Goal: Information Seeking & Learning: Find specific fact

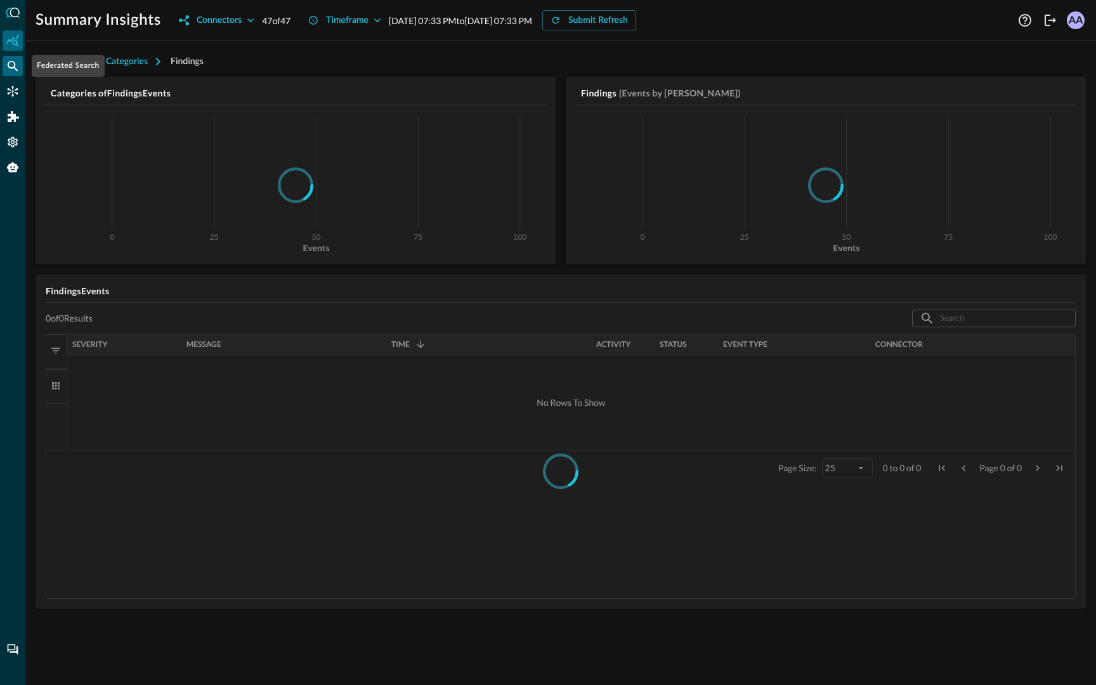
click at [14, 63] on icon "Federated Search" at bounding box center [13, 66] width 11 height 11
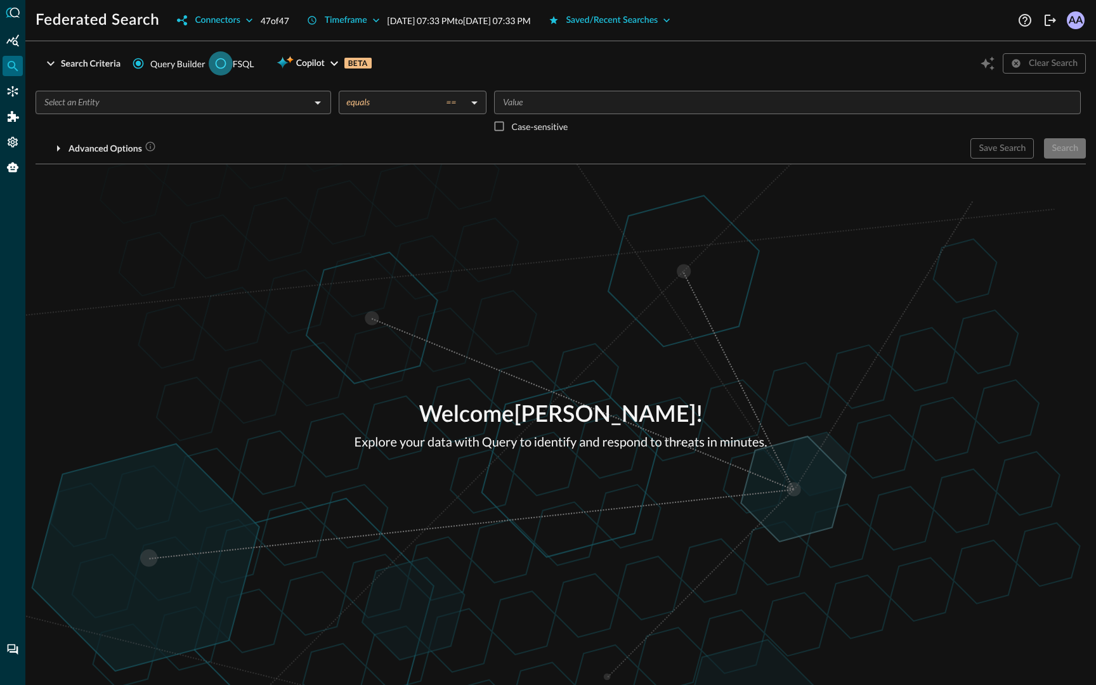
click at [216, 64] on input "FSQL" at bounding box center [221, 63] width 24 height 24
radio input "true"
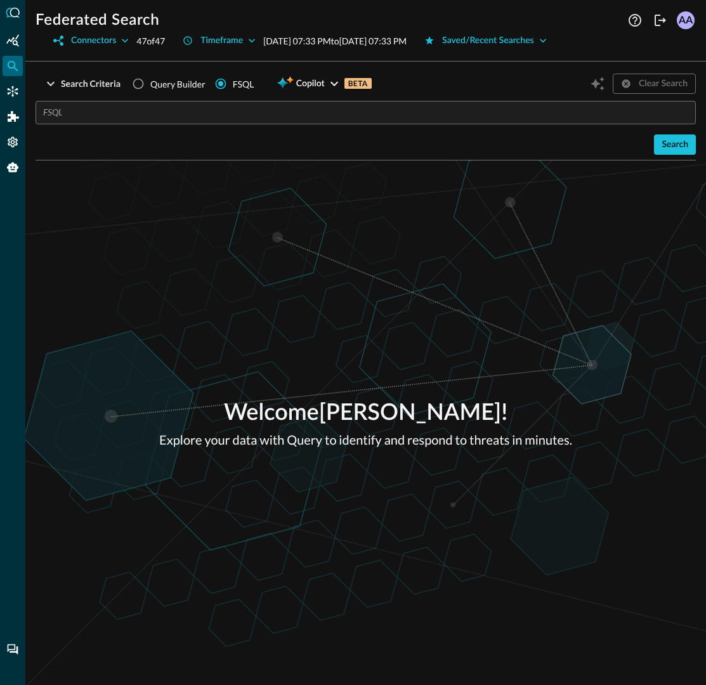
click at [275, 116] on input "text" at bounding box center [369, 112] width 653 height 23
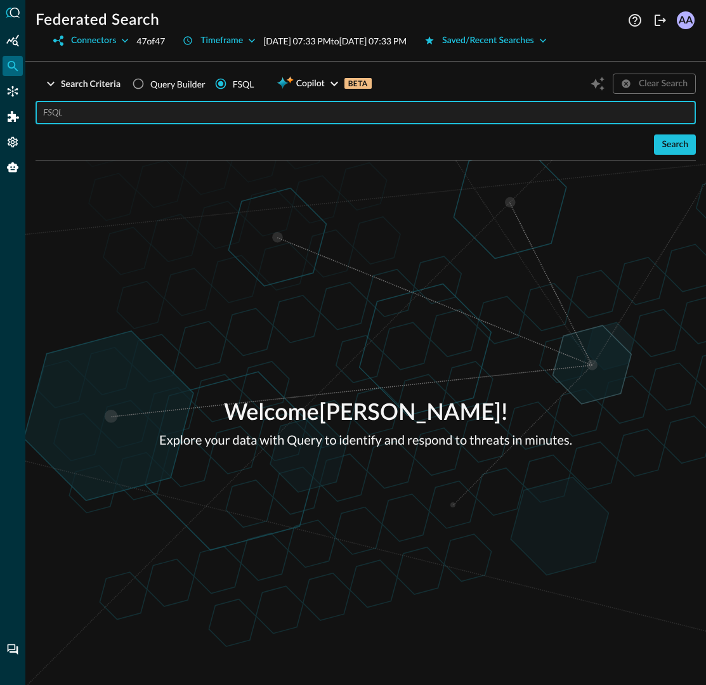
paste input "QUERY #network.**.** WITH %ip IN '1.0.0.0', '1.0.0.1', '1.0.0.2', '2.0.0.0', '2…"
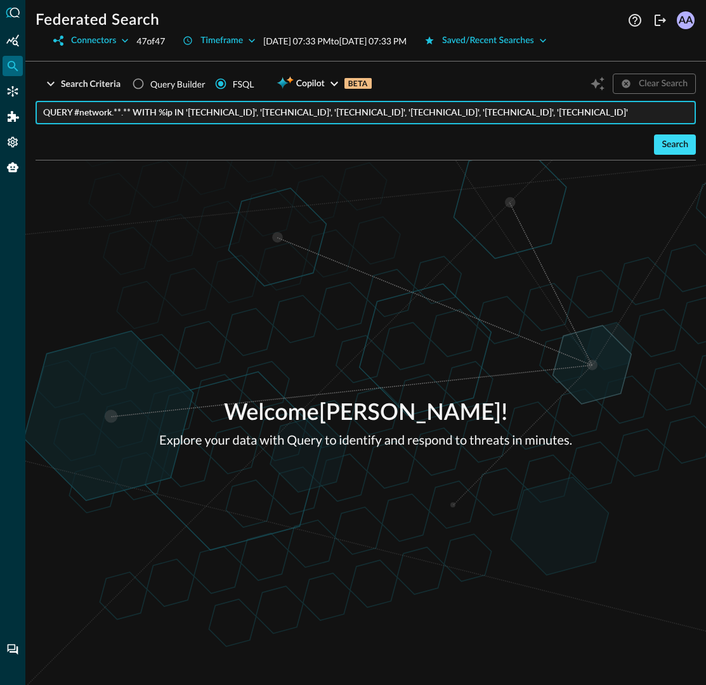
type input "QUERY #network.**.** WITH %ip IN '1.0.0.0', '1.0.0.1', '1.0.0.2', '2.0.0.0', '2…"
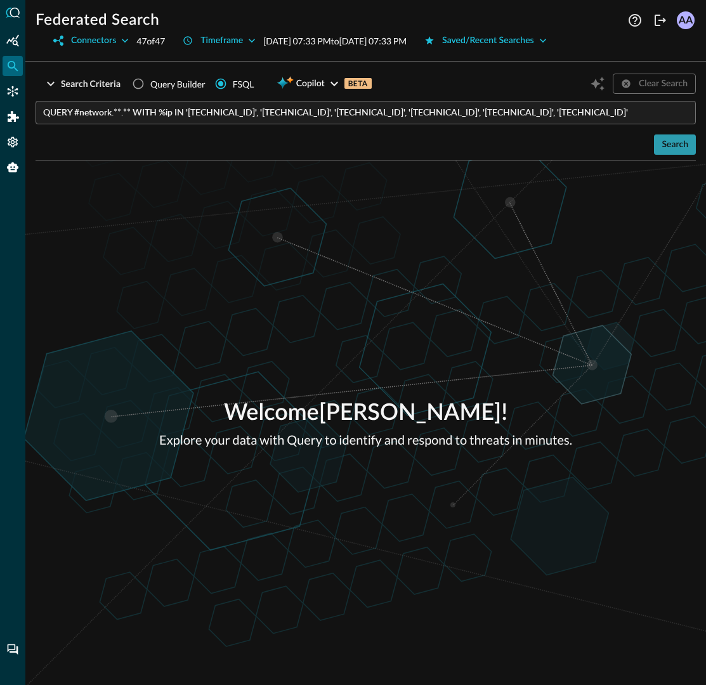
click at [666, 140] on div "Search" at bounding box center [675, 145] width 27 height 16
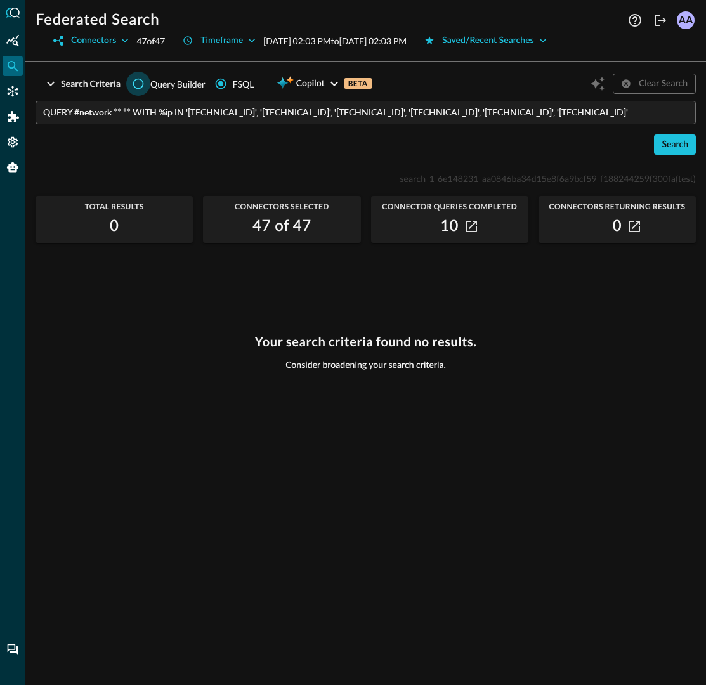
click at [135, 82] on input "Query Builder" at bounding box center [138, 84] width 24 height 24
radio input "true"
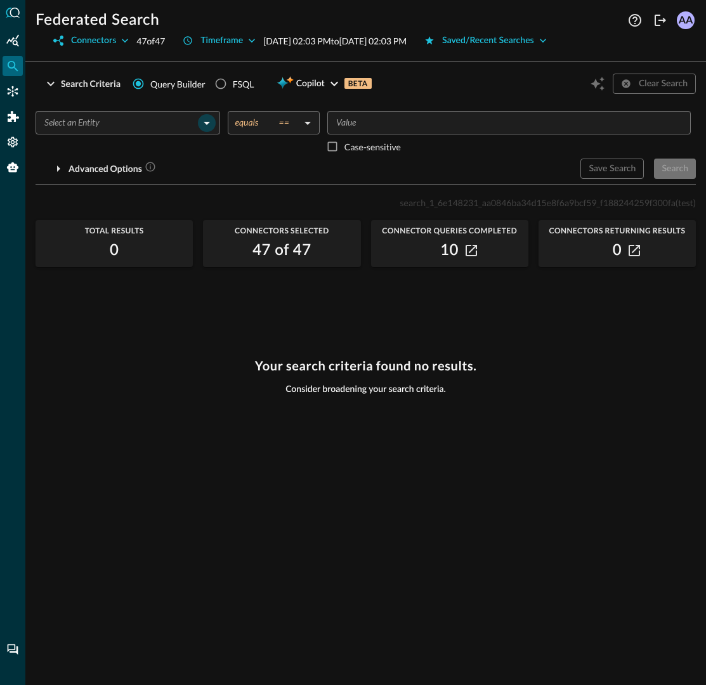
click at [214, 126] on button "Open" at bounding box center [207, 123] width 18 height 18
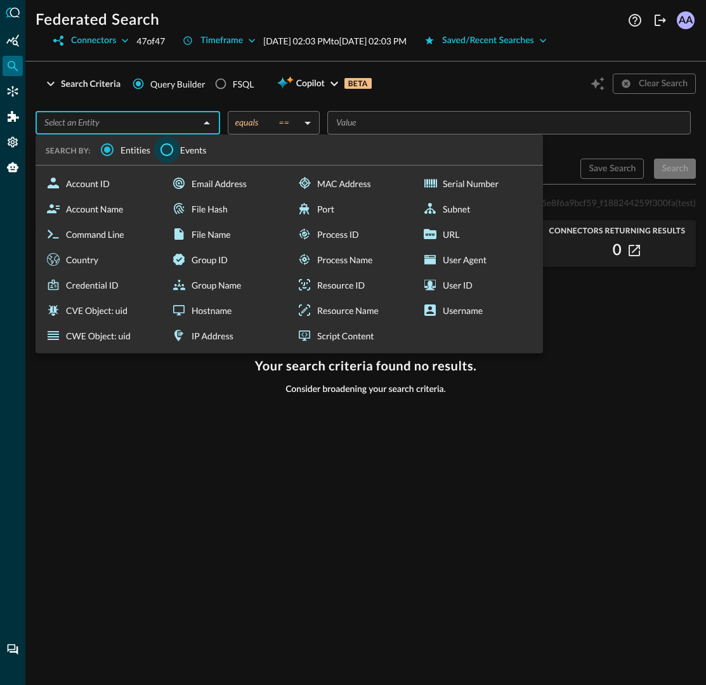
click at [171, 153] on input "Events" at bounding box center [167, 149] width 27 height 27
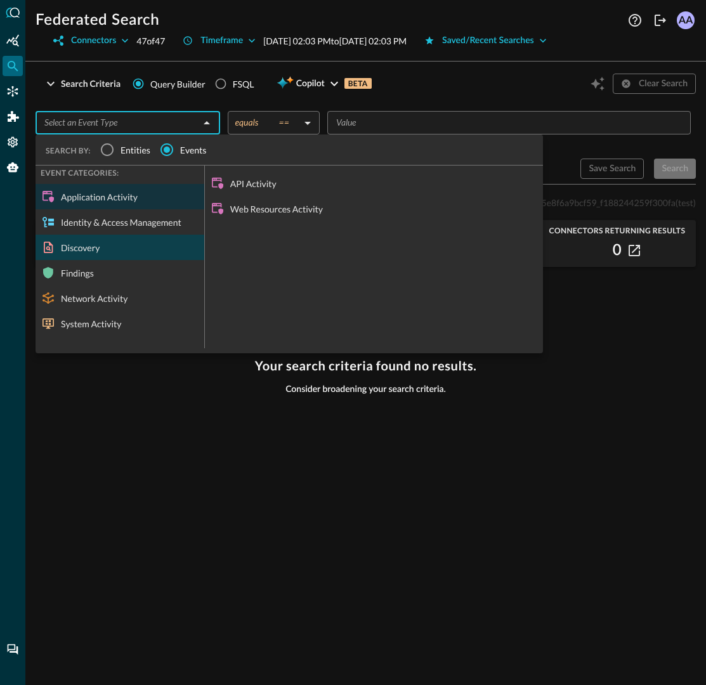
click at [103, 246] on div "Discovery" at bounding box center [120, 247] width 169 height 25
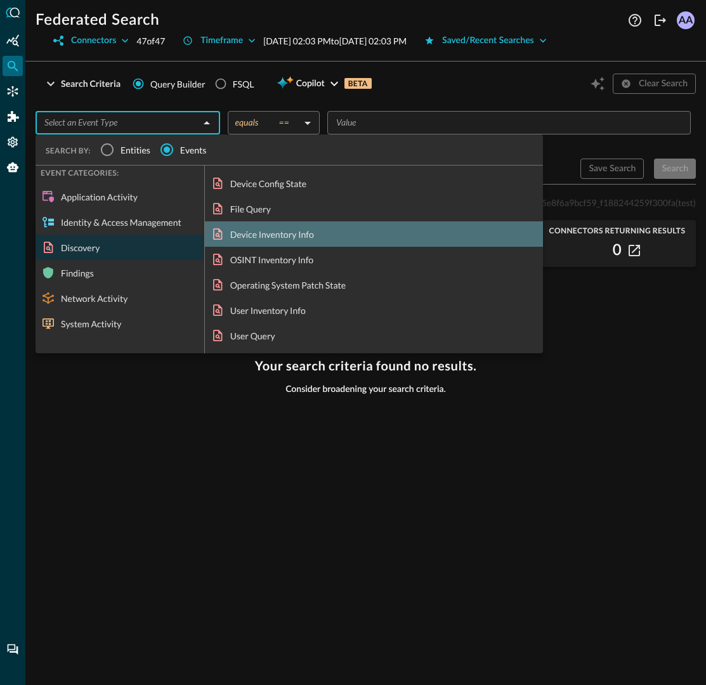
click at [273, 238] on div "Device Inventory Info" at bounding box center [374, 233] width 338 height 25
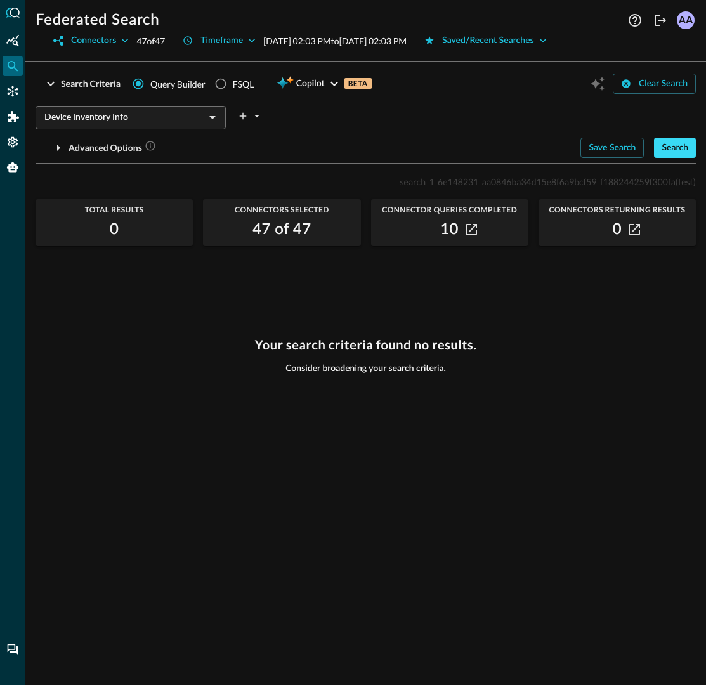
click at [664, 152] on div "Search" at bounding box center [675, 148] width 27 height 16
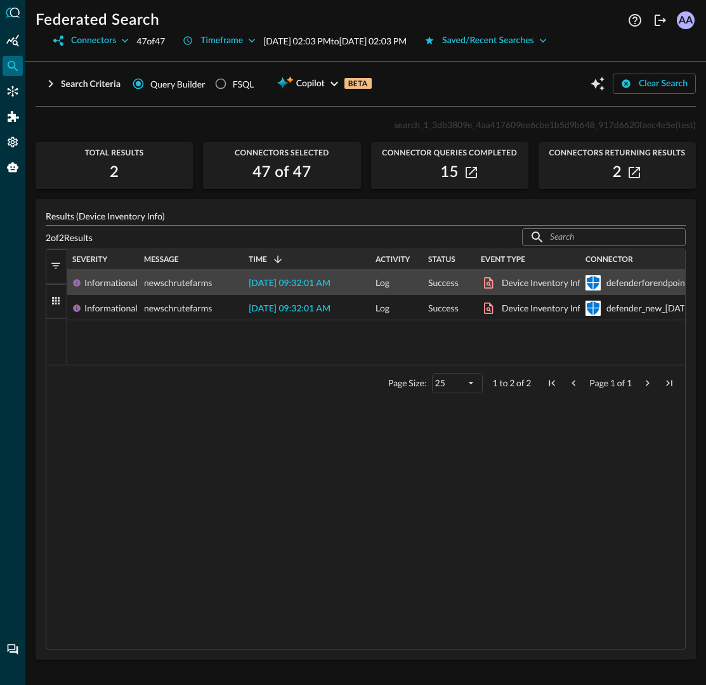
click at [291, 286] on span "2025-09-09 09:32:01 AM" at bounding box center [290, 283] width 82 height 9
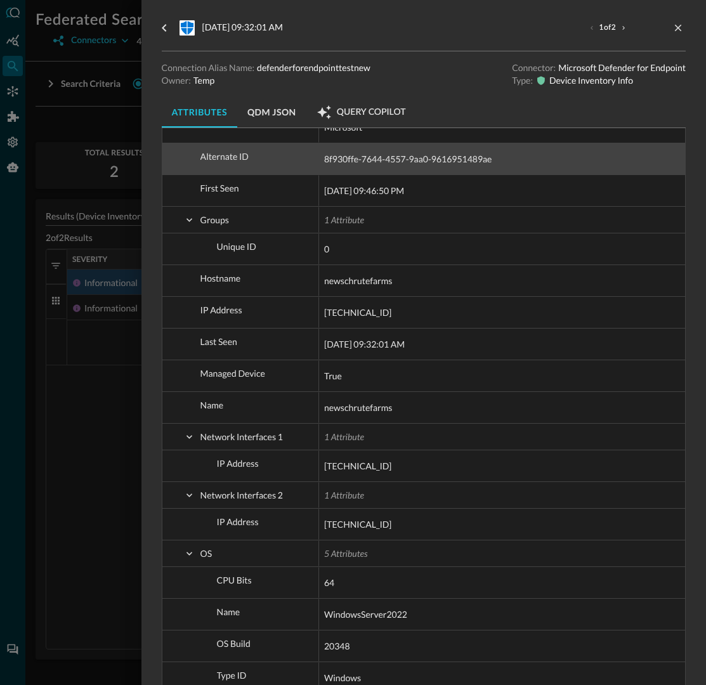
scroll to position [364, 0]
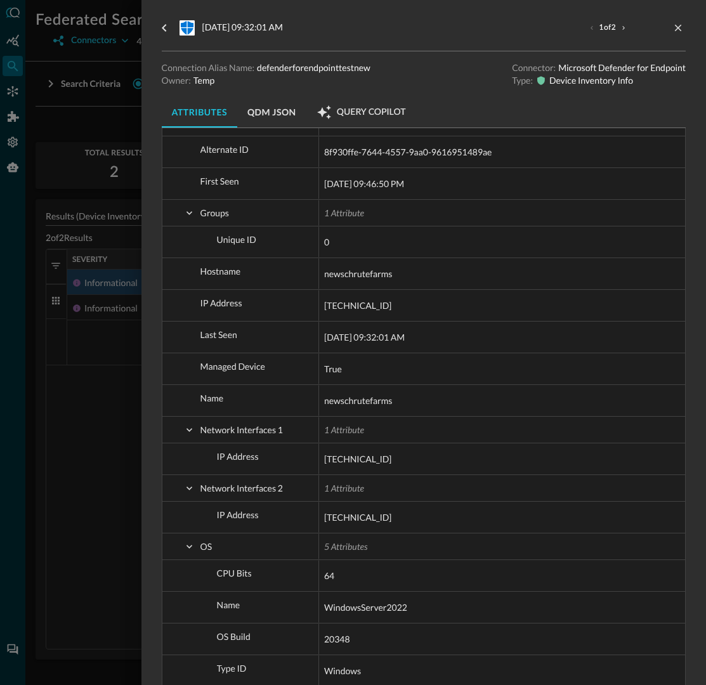
click at [81, 388] on div at bounding box center [353, 342] width 706 height 685
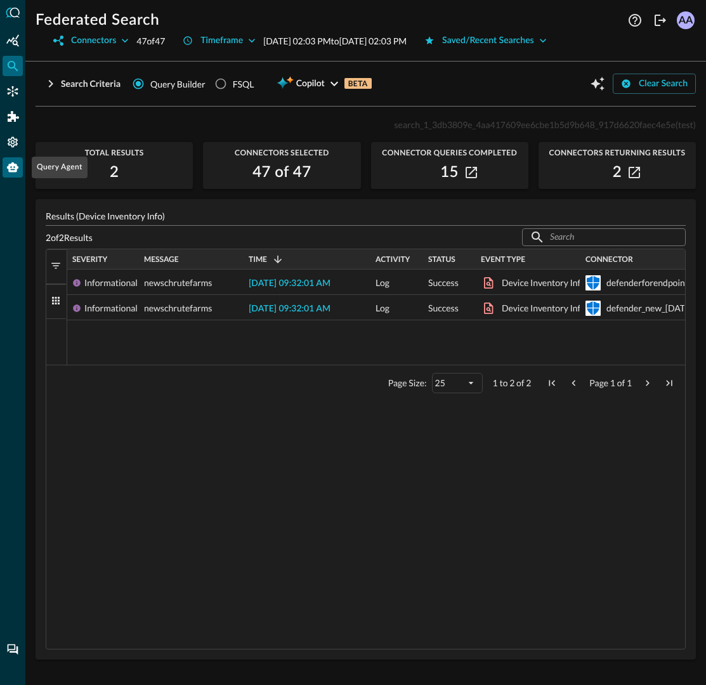
click at [8, 168] on icon "Query Agent" at bounding box center [12, 167] width 11 height 10
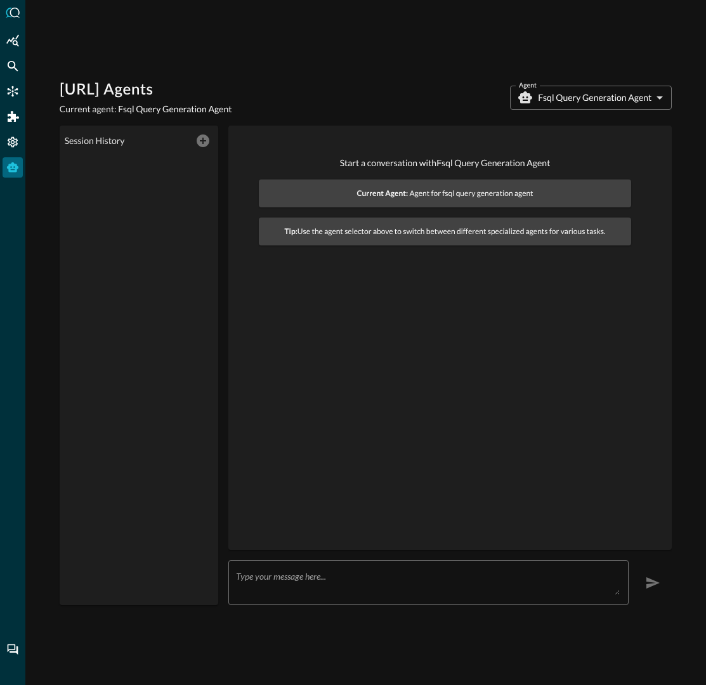
click at [630, 95] on body "Query.AI Agents Current agent: Fsql Query Generation Agent Agent Fsql Query Gen…" at bounding box center [353, 342] width 706 height 685
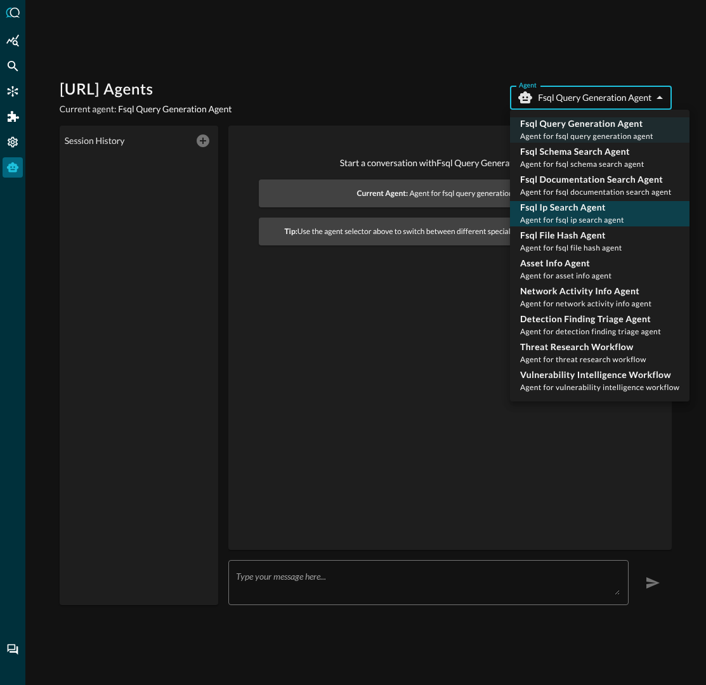
click at [598, 210] on p "Fsql Ip Search Agent" at bounding box center [572, 207] width 104 height 13
type input "fsql_ip_search_agent"
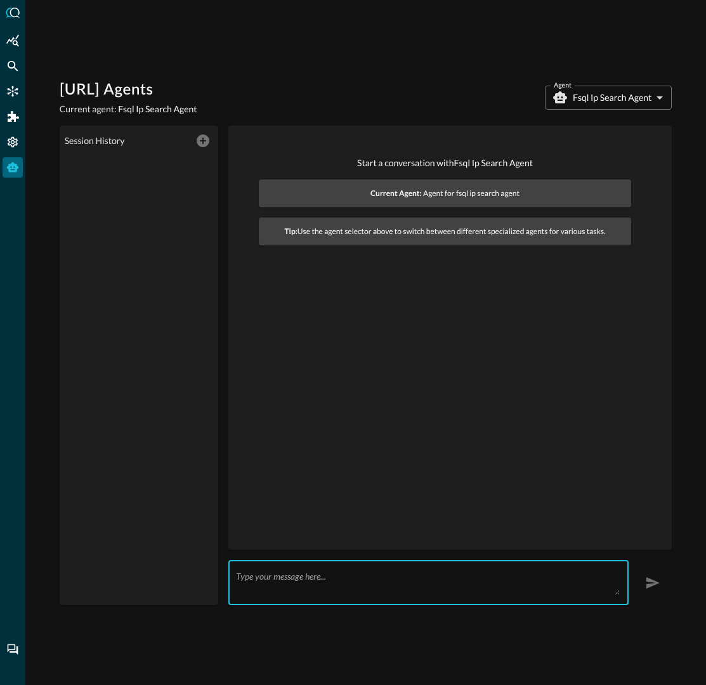
click at [244, 590] on textarea at bounding box center [428, 583] width 384 height 24
paste textarea "I want to search all inventory_info having ip_address as [TECHNICAL_ID]"
type textarea "I want to search all inventory_info having ip_address as [TECHNICAL_ID]"
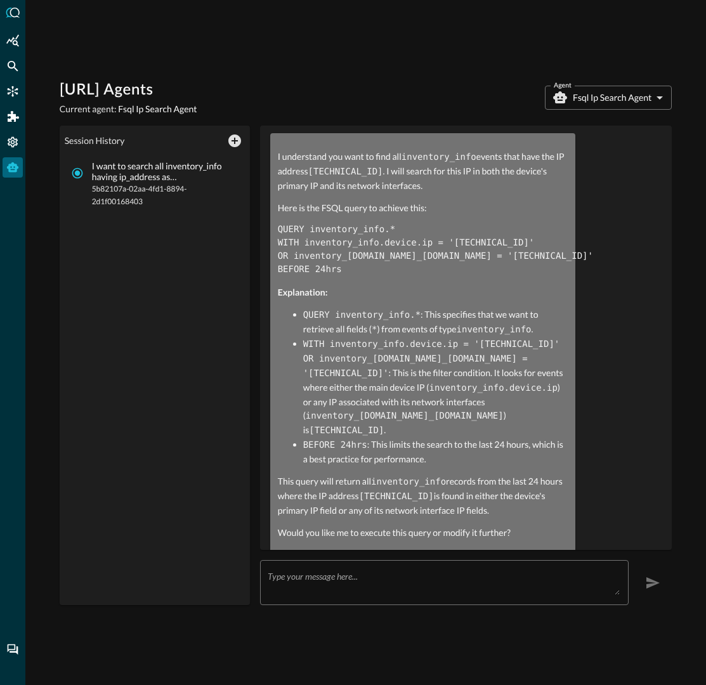
scroll to position [91, 0]
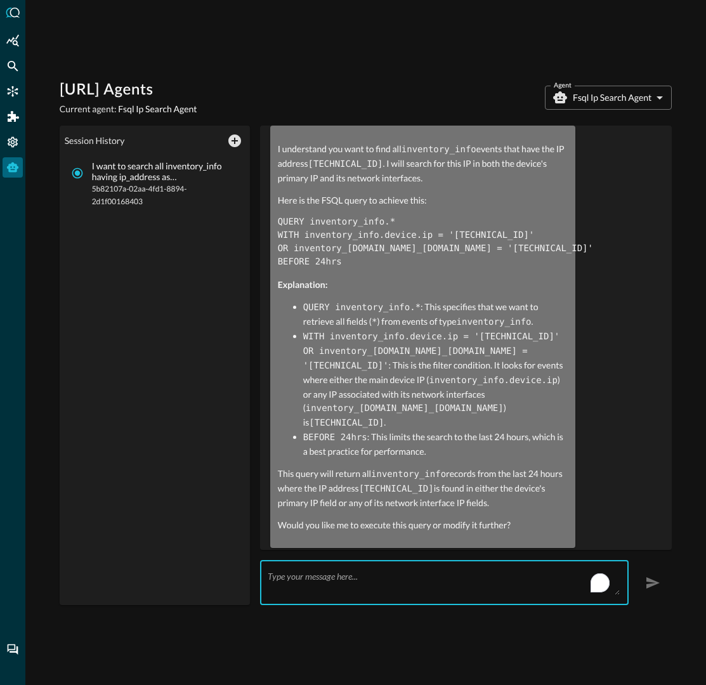
click at [277, 581] on textarea "To enrich screen reader interactions, please activate Accessibility in Grammarl…" at bounding box center [444, 583] width 353 height 24
type textarea "execute it"
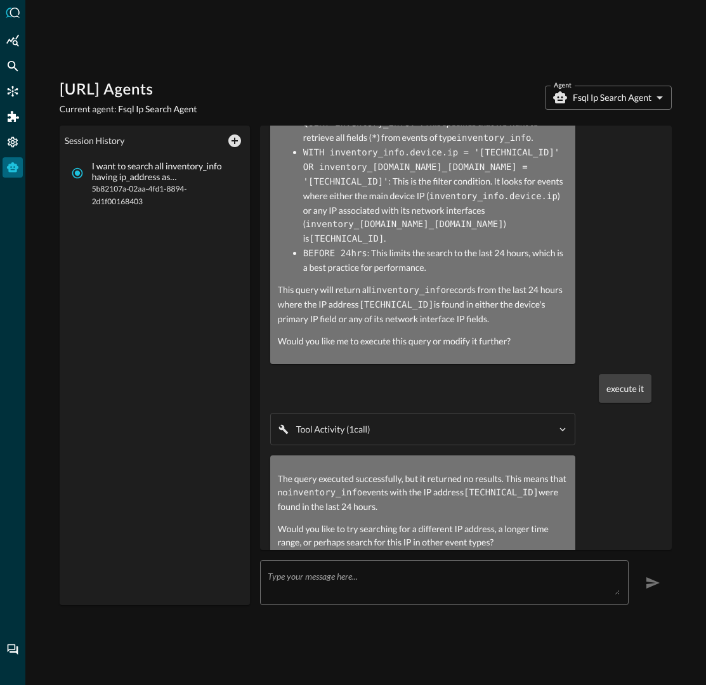
scroll to position [291, 0]
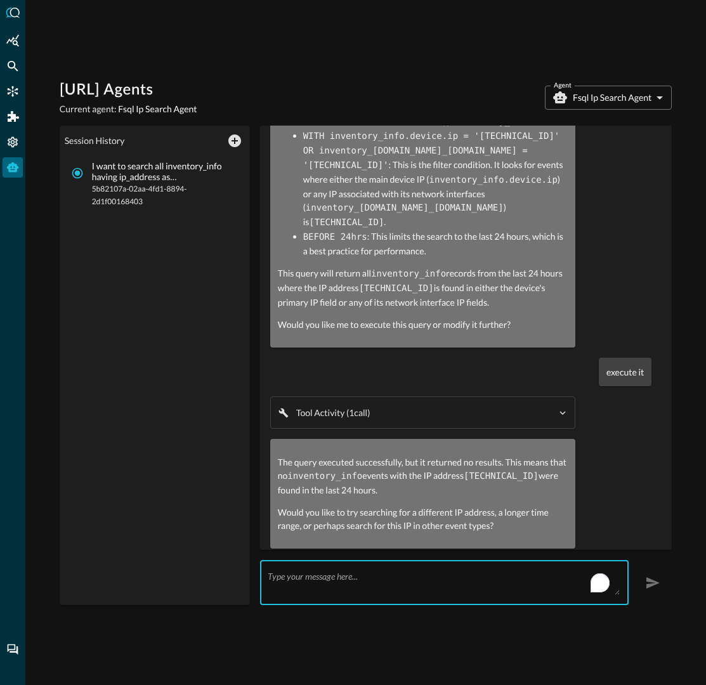
click at [482, 577] on textarea "To enrich screen reader interactions, please activate Accessibility in Grammarl…" at bounding box center [444, 583] width 353 height 24
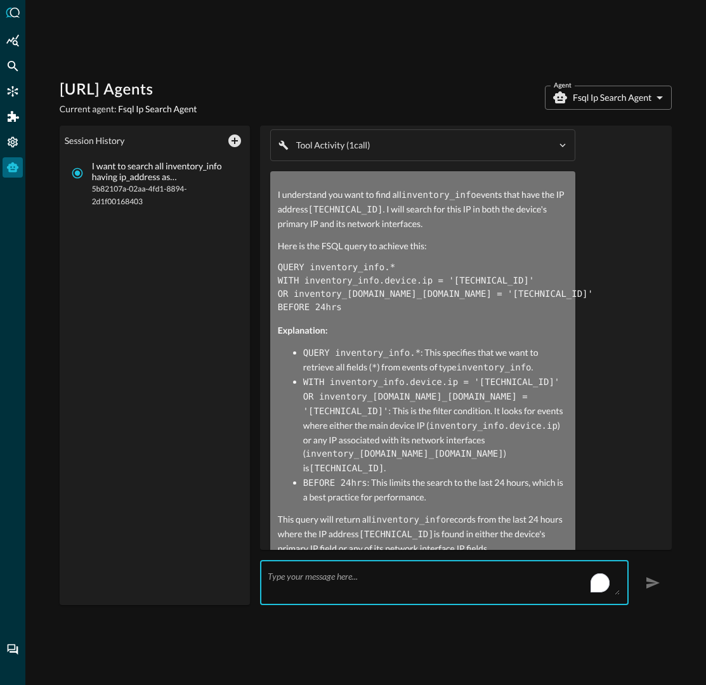
scroll to position [0, 0]
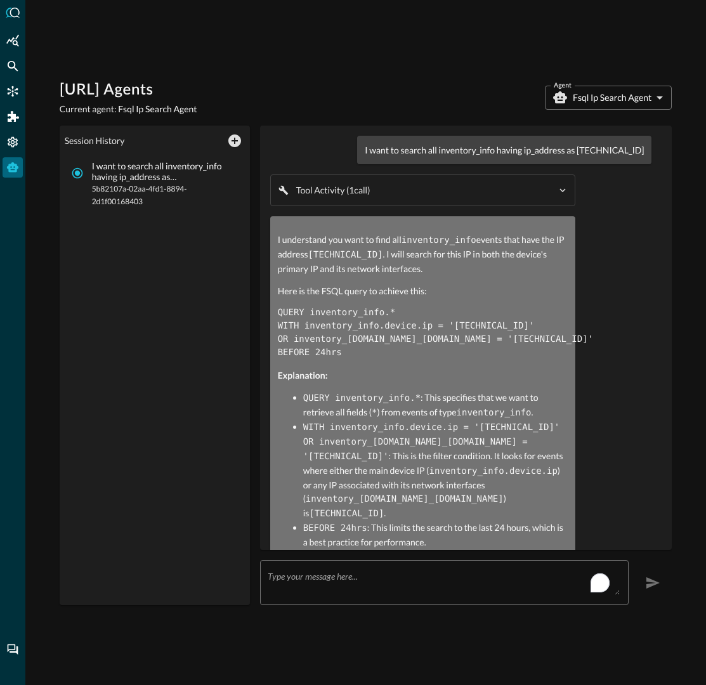
click at [629, 149] on p "I want to search all inventory_info having ip_address as [TECHNICAL_ID]" at bounding box center [504, 149] width 279 height 13
copy div "I want to search all inventory_info having ip_address as 10.0.0.8 Tool Activity…"
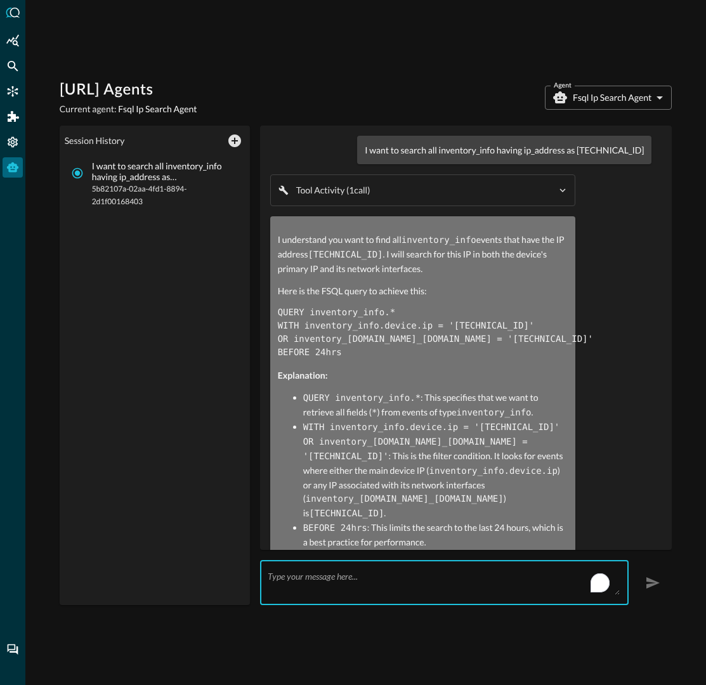
click at [318, 582] on textarea "To enrich screen reader interactions, please activate Accessibility in Grammarl…" at bounding box center [444, 583] width 353 height 24
paste textarea "I want to search all inventory_info having ip_address as [TECHNICAL_ID]"
type textarea "I want to search all inventory_info having ip_address as 10.0.0.8 in last 1 mon…"
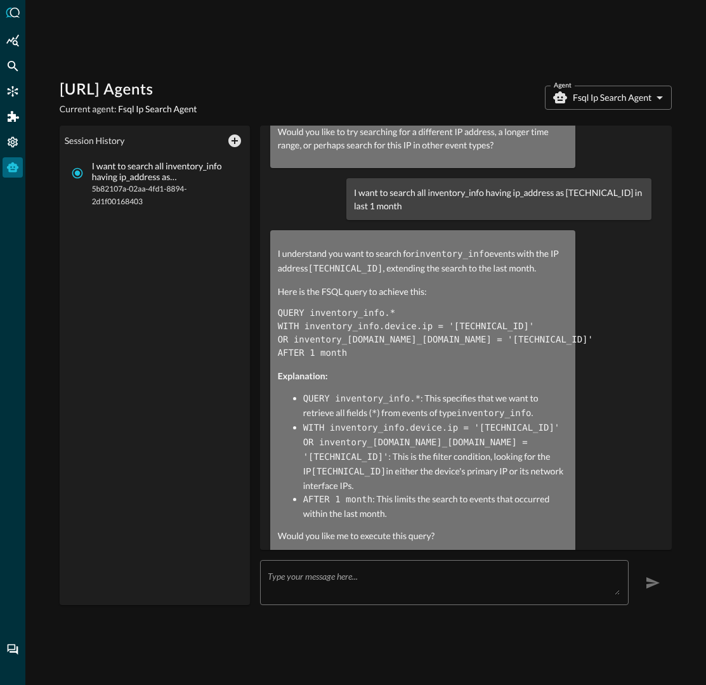
scroll to position [676, 0]
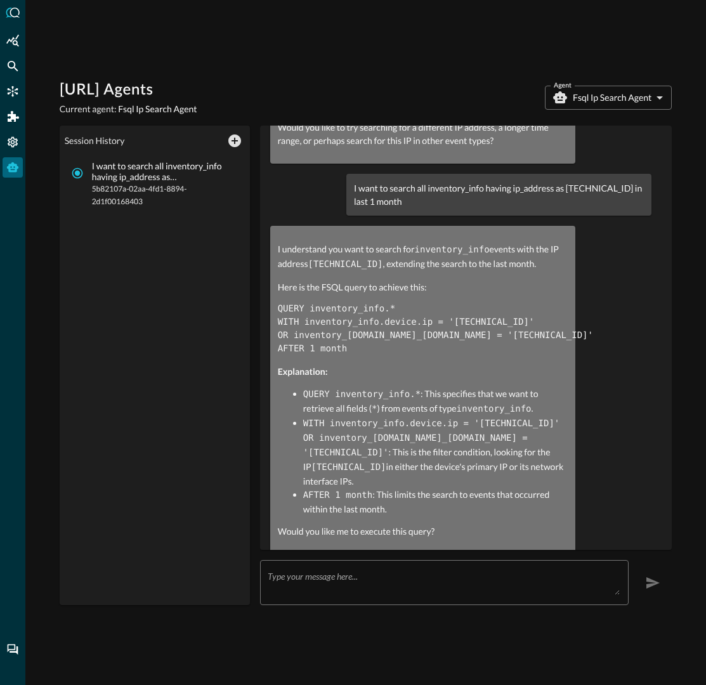
click at [291, 582] on textarea "To enrich screen reader interactions, please activate Accessibility in Grammarl…" at bounding box center [444, 583] width 353 height 24
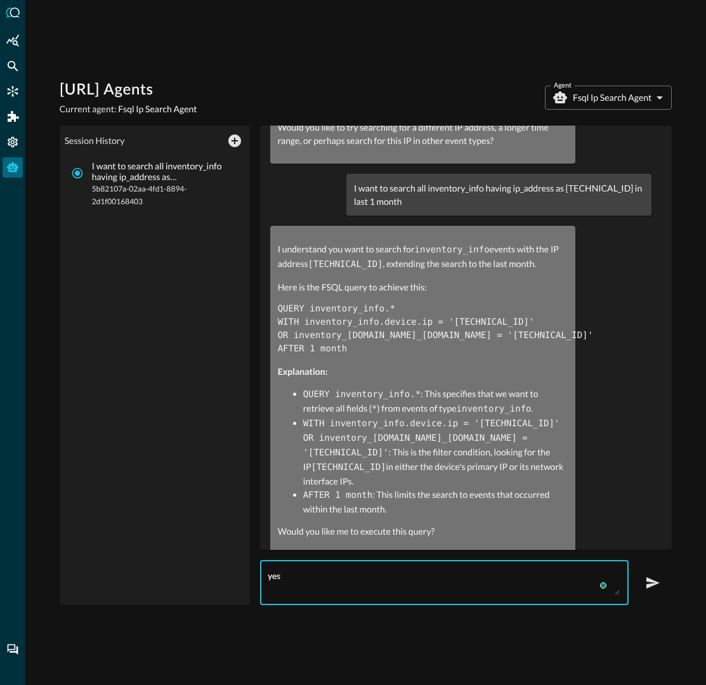
type textarea "yes"
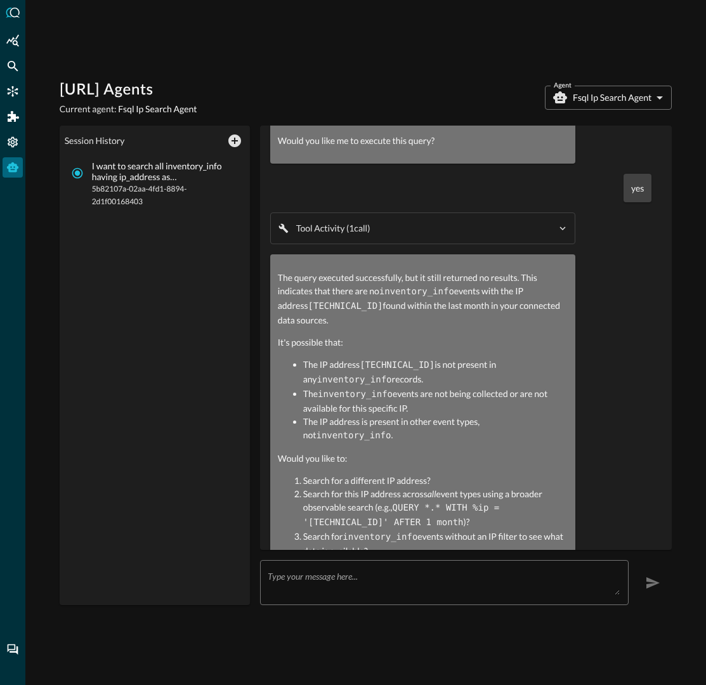
scroll to position [1067, 0]
click at [435, 271] on p "The query executed successfully, but it still returned no results. This indicat…" at bounding box center [423, 299] width 290 height 56
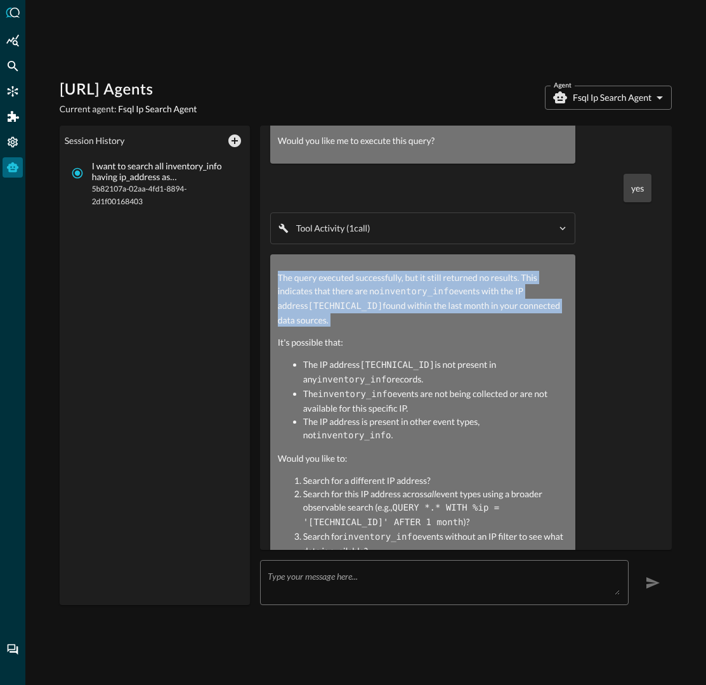
click at [435, 271] on p "The query executed successfully, but it still returned no results. This indicat…" at bounding box center [423, 299] width 290 height 56
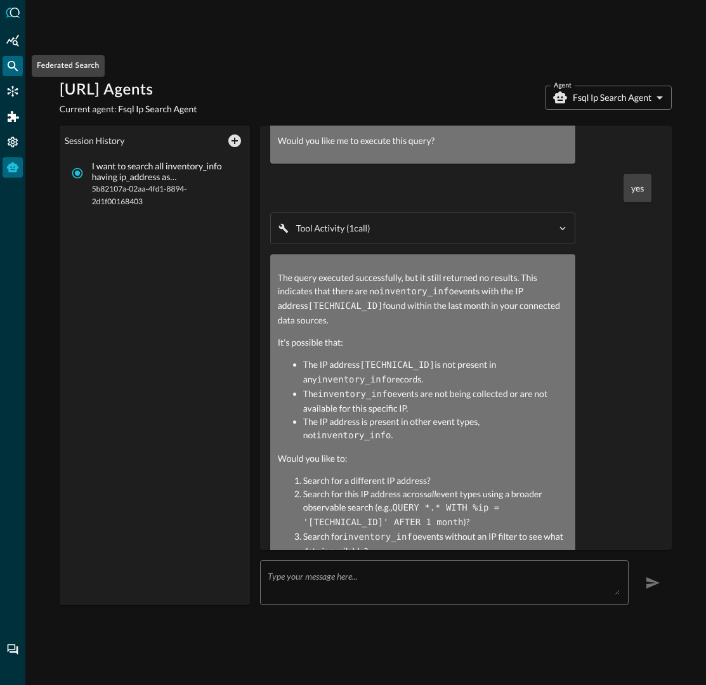
click at [8, 74] on div "Federated Search" at bounding box center [13, 66] width 20 height 20
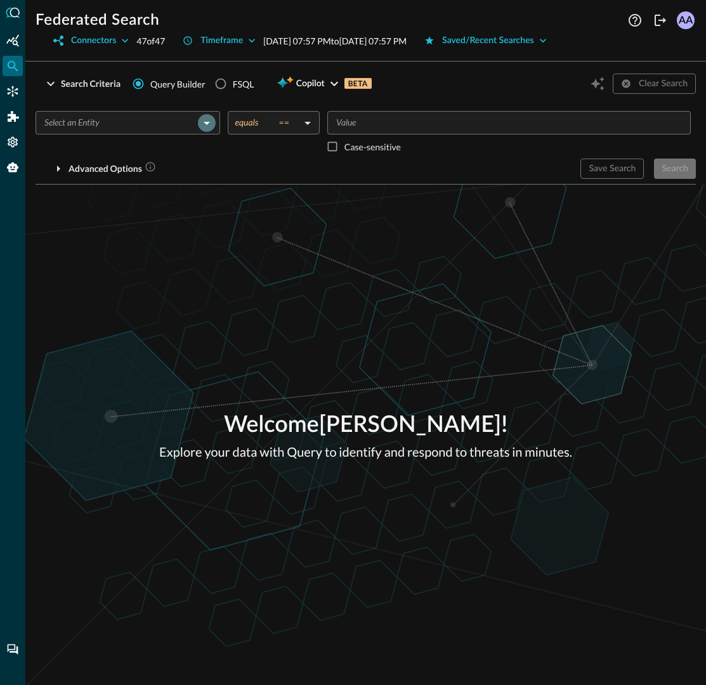
click at [205, 128] on icon "Open" at bounding box center [206, 122] width 15 height 15
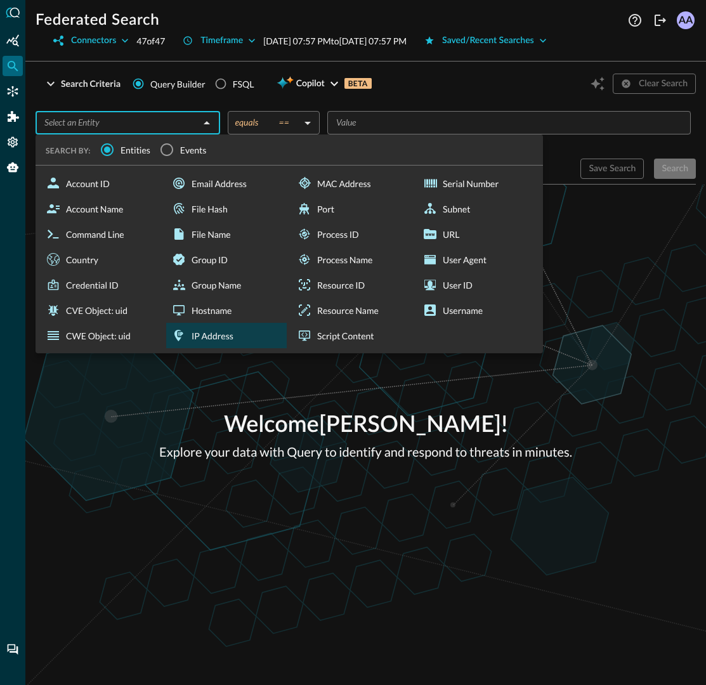
click at [206, 333] on div "IP Address" at bounding box center [226, 335] width 121 height 25
type input "IP Address"
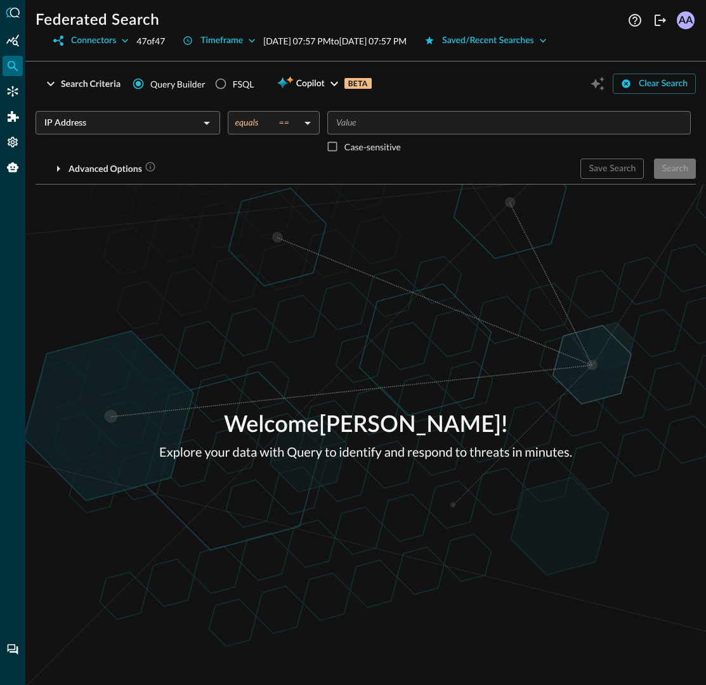
click at [359, 121] on input "Value" at bounding box center [508, 123] width 354 height 16
type input "[TECHNICAL_ID]"
click at [431, 177] on div "Advanced Options" at bounding box center [303, 169] width 535 height 20
click at [679, 174] on div "Search" at bounding box center [675, 169] width 27 height 16
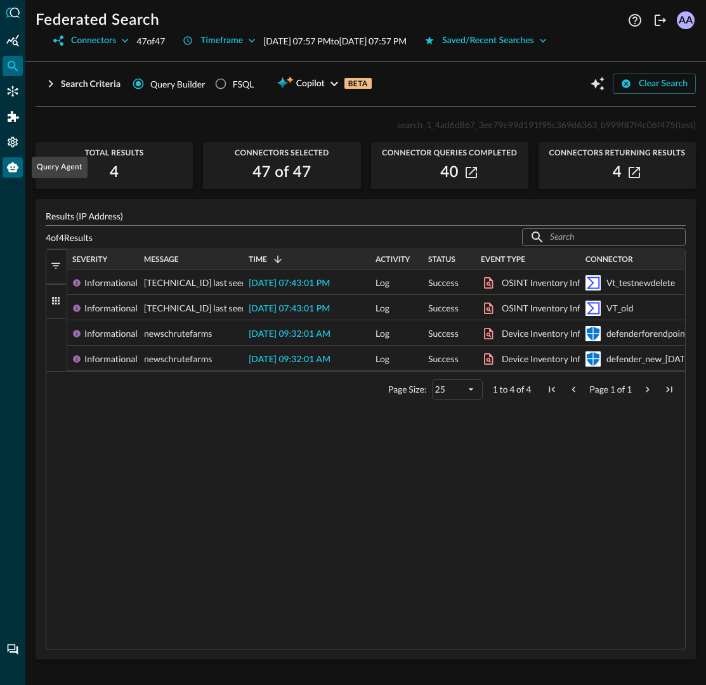
click at [10, 161] on icon "Query Agent" at bounding box center [12, 167] width 13 height 13
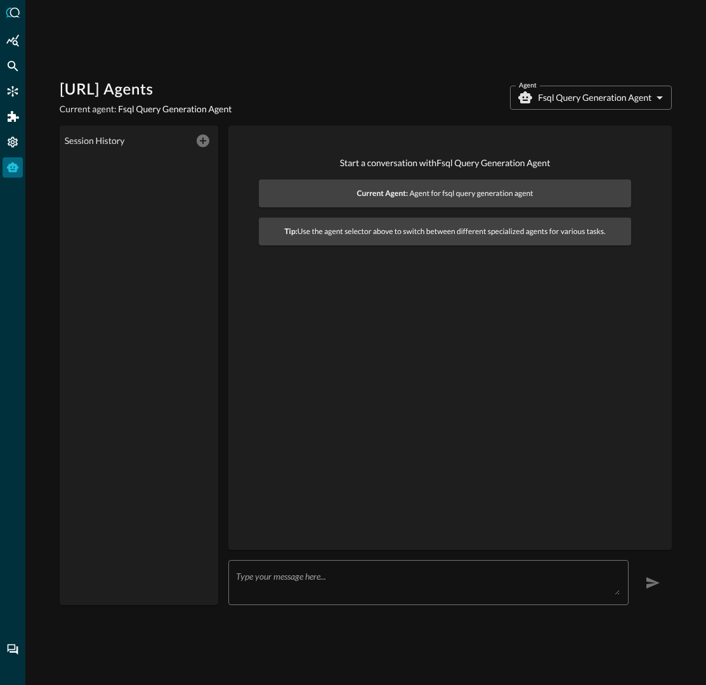
click at [315, 581] on textarea at bounding box center [428, 583] width 384 height 24
click at [13, 63] on icon "Federated Search" at bounding box center [13, 66] width 11 height 11
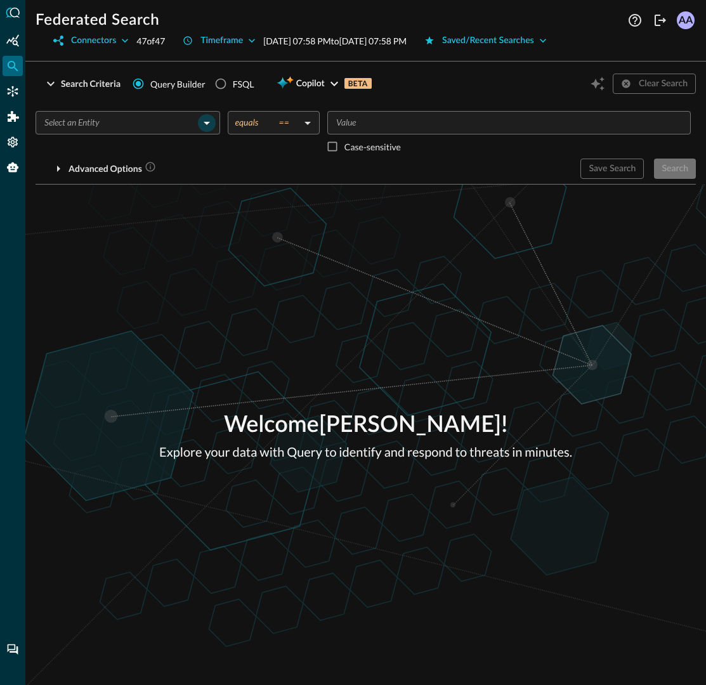
click at [206, 124] on icon "Open" at bounding box center [206, 122] width 15 height 15
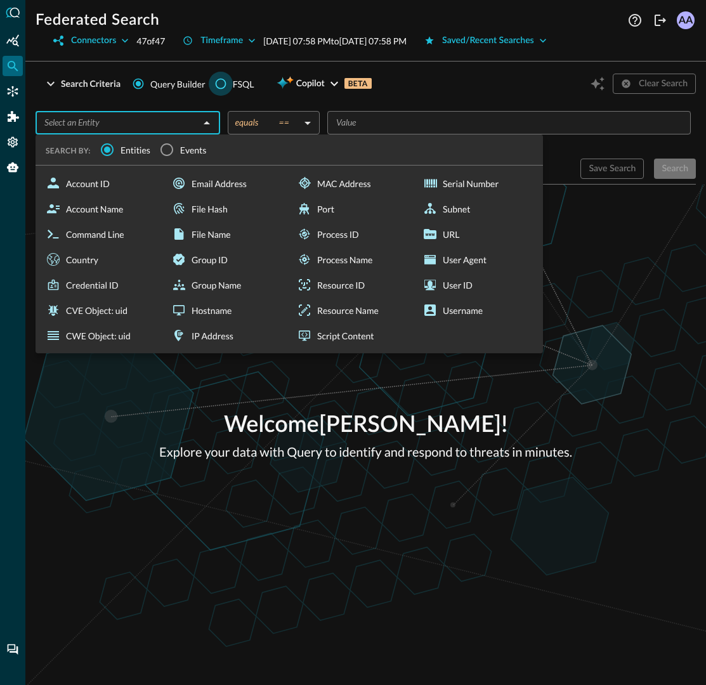
click at [218, 86] on input "FSQL" at bounding box center [221, 84] width 24 height 24
radio input "true"
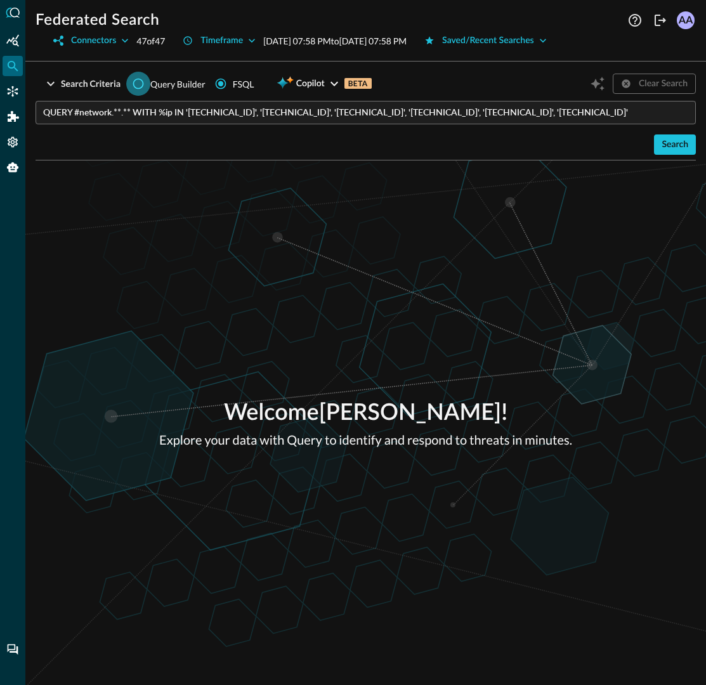
click at [141, 87] on input "Query Builder" at bounding box center [138, 84] width 24 height 24
radio input "true"
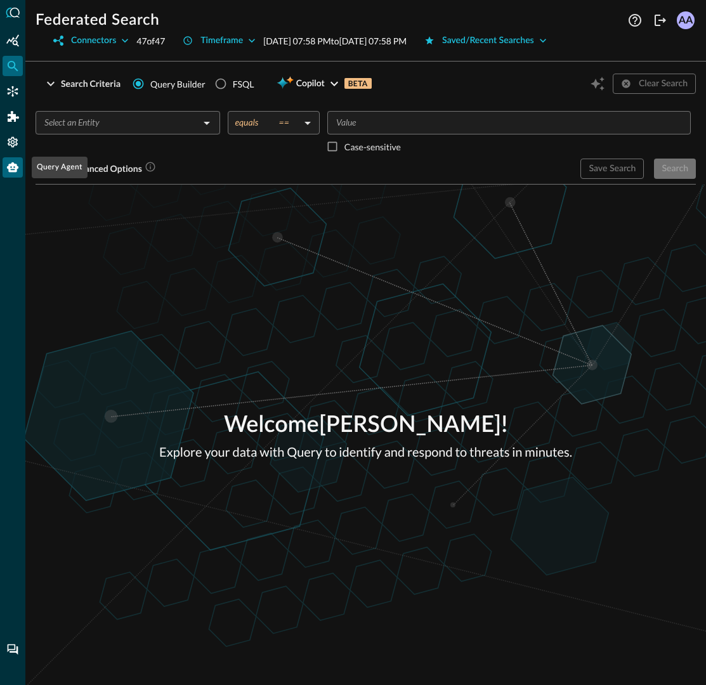
click at [10, 171] on icon "Query Agent" at bounding box center [12, 167] width 11 height 10
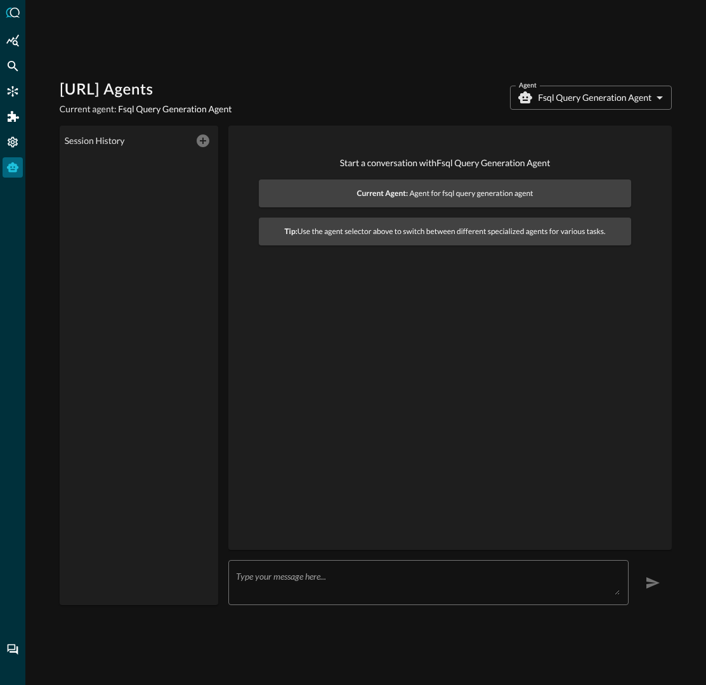
click at [281, 599] on div "x ​" at bounding box center [428, 582] width 401 height 45
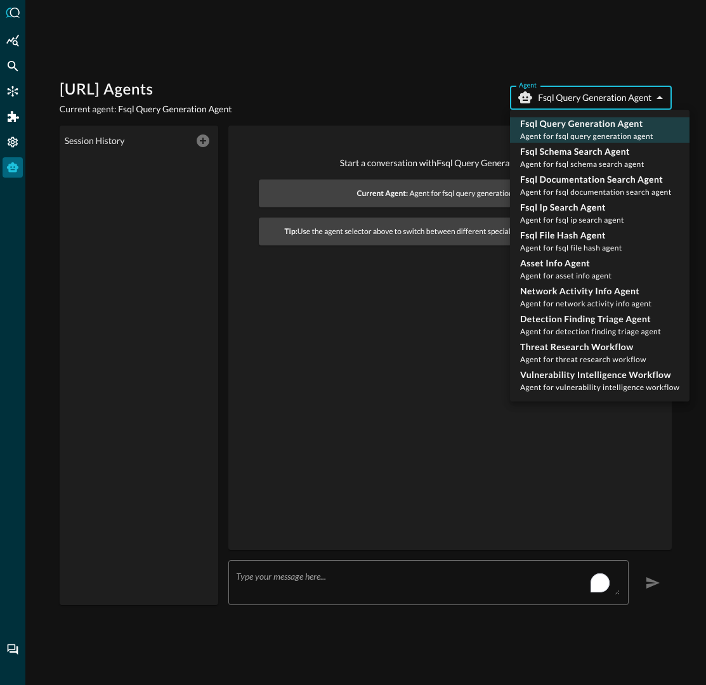
click at [612, 98] on body "Query.AI Agents Current agent: Fsql Query Generation Agent Agent Fsql Query Gen…" at bounding box center [353, 342] width 706 height 685
click at [588, 208] on p "Fsql Ip Search Agent" at bounding box center [572, 207] width 104 height 13
type input "fsql_ip_search_agent"
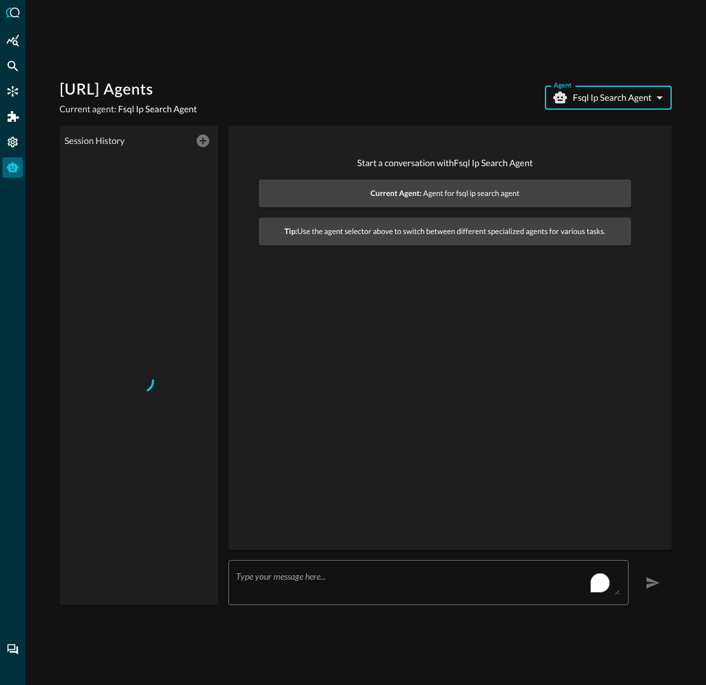
click at [251, 588] on textarea "To enrich screen reader interactions, please activate Accessibility in Grammarl…" at bounding box center [428, 583] width 384 height 24
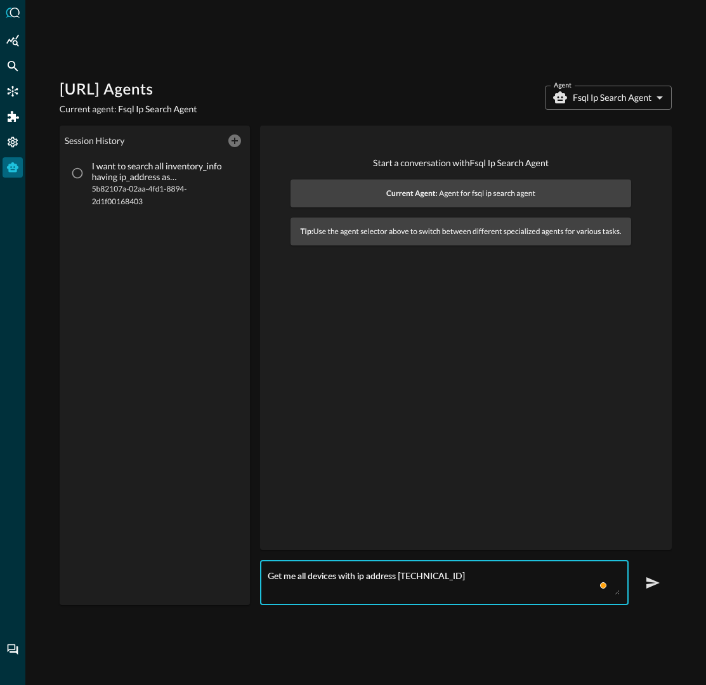
type textarea "Get me all devices with ip address 10.0.0.8"
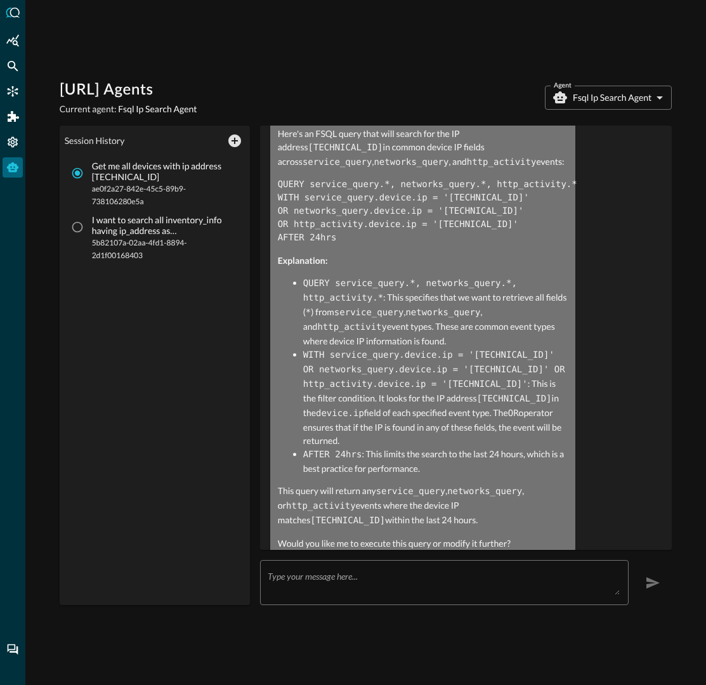
scroll to position [195, 0]
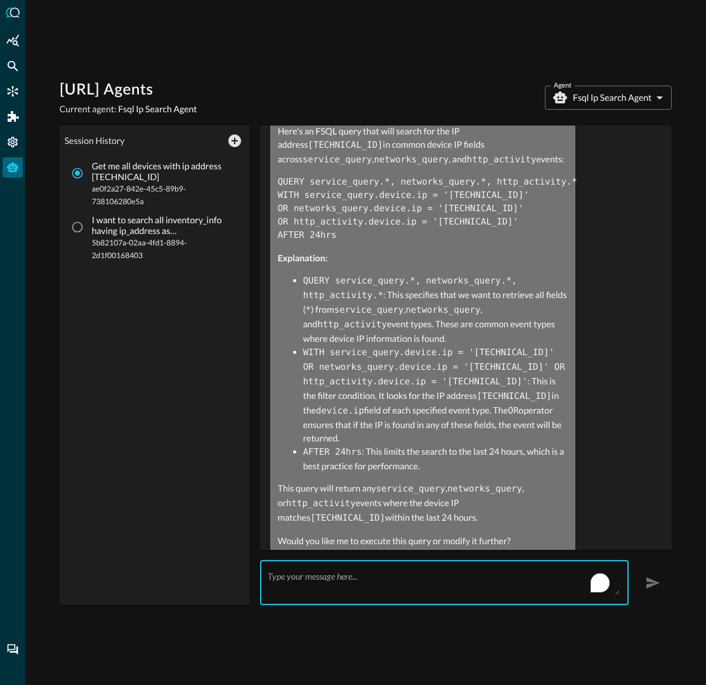
click at [427, 591] on textarea "To enrich screen reader interactions, please activate Accessibility in Grammarl…" at bounding box center [444, 583] width 353 height 24
type textarea "yes, execute it"
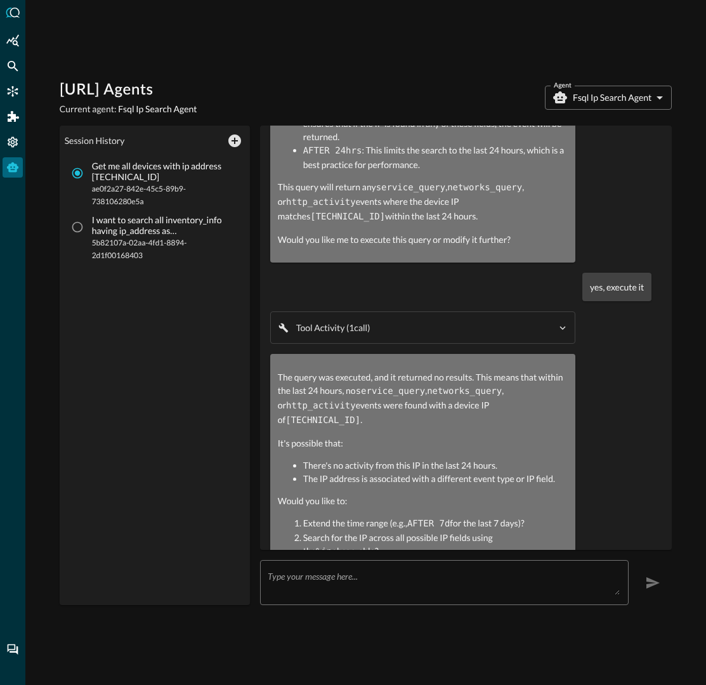
scroll to position [504, 0]
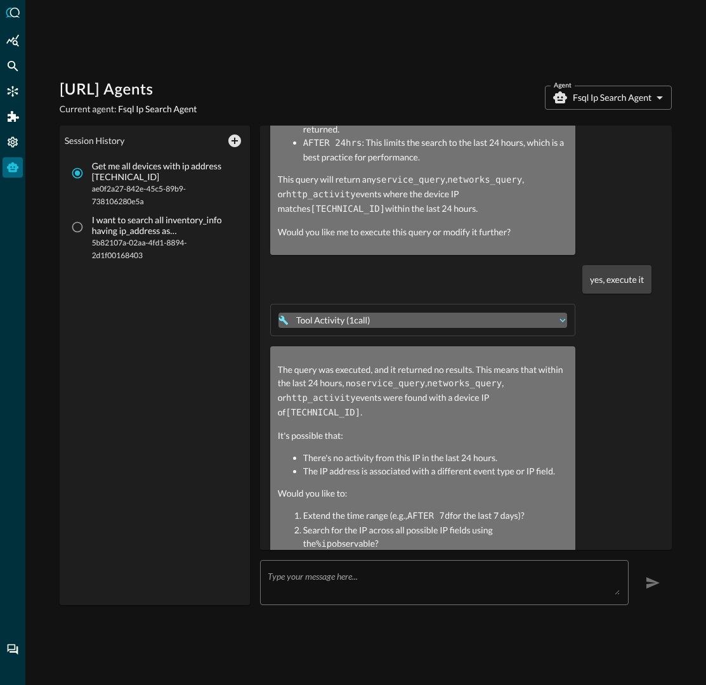
click at [555, 313] on button "Tool Activity ( 1 call )" at bounding box center [423, 320] width 289 height 15
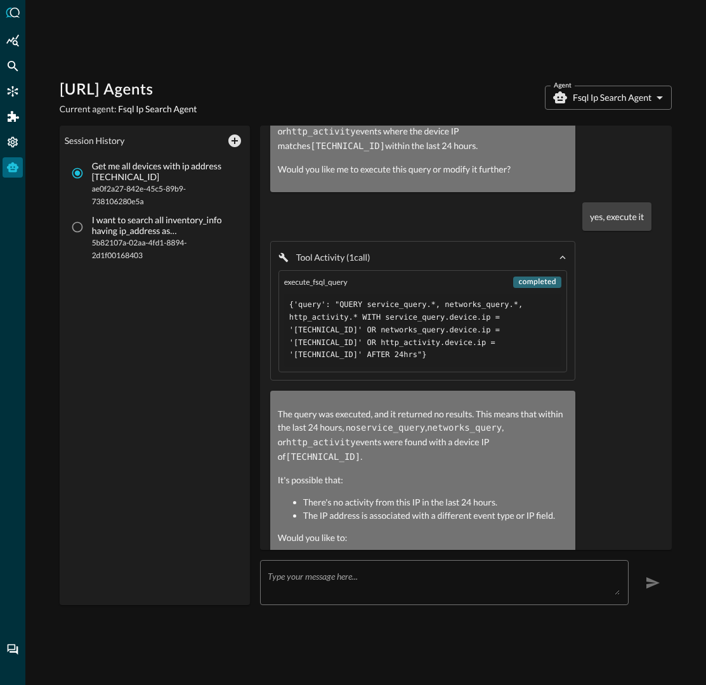
scroll to position [599, 0]
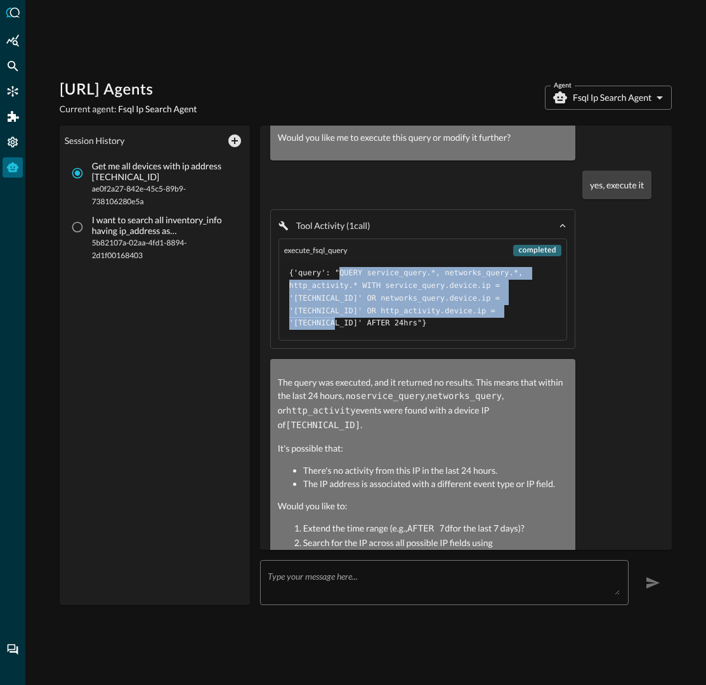
drag, startPoint x: 341, startPoint y: 249, endPoint x: 508, endPoint y: 289, distance: 171.6
click at [508, 289] on pre "{'query': "QUERY service_query.*, networks_query.*, http_activity.* WITH servic…" at bounding box center [422, 298] width 267 height 63
copy pre "QUERY service_query.*, networks_query.*, http_activity.* WITH service_query.dev…"
click at [602, 106] on body "Query.AI Agents Current agent: Fsql Ip Search Agent Agent Fsql Ip Search Agent …" at bounding box center [353, 342] width 706 height 685
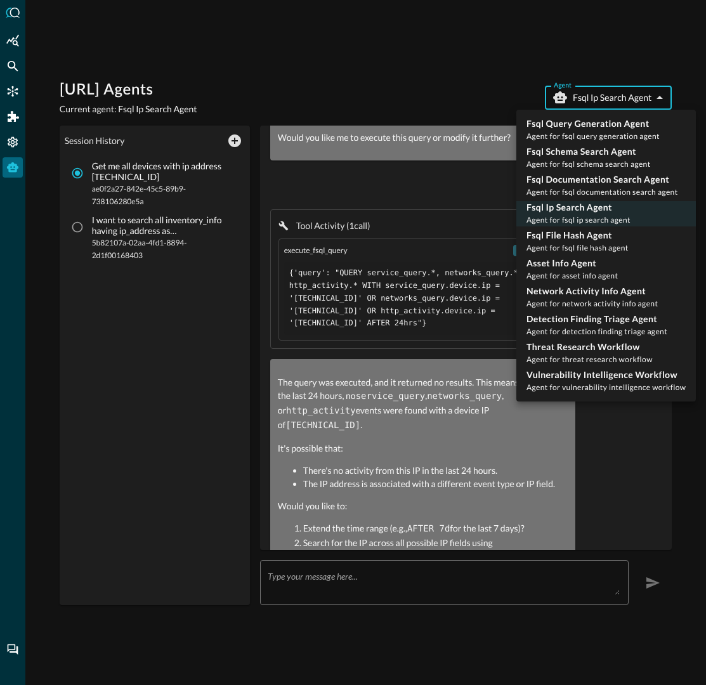
click at [296, 577] on div at bounding box center [353, 342] width 706 height 685
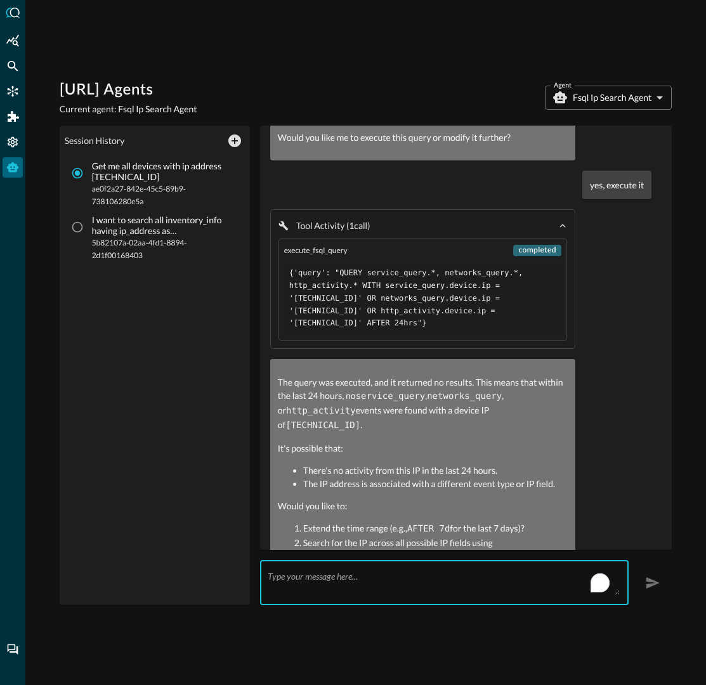
click at [296, 577] on textarea "To enrich screen reader interactions, please activate Accessibility in Grammarl…" at bounding box center [444, 583] width 353 height 24
type textarea "Execute query"
click at [14, 65] on icon "Federated Search" at bounding box center [13, 66] width 11 height 11
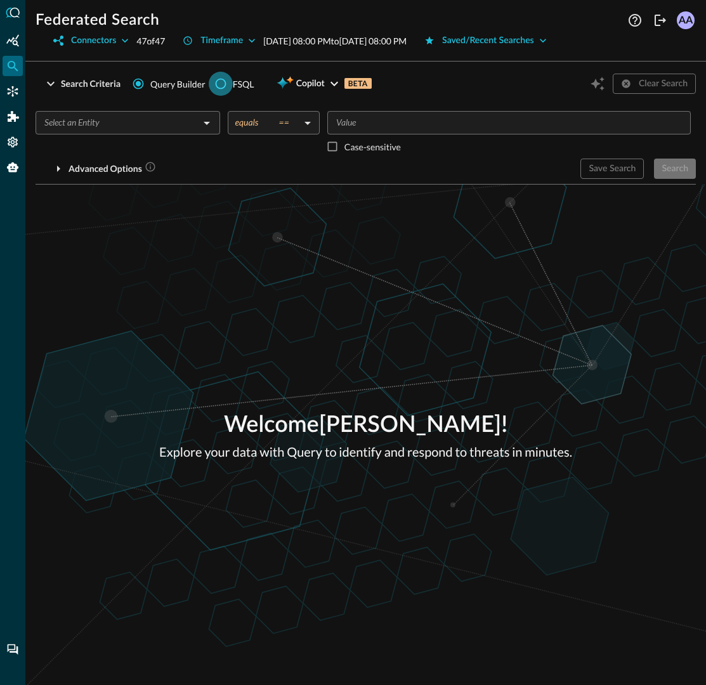
click at [223, 85] on input "FSQL" at bounding box center [221, 84] width 24 height 24
radio input "true"
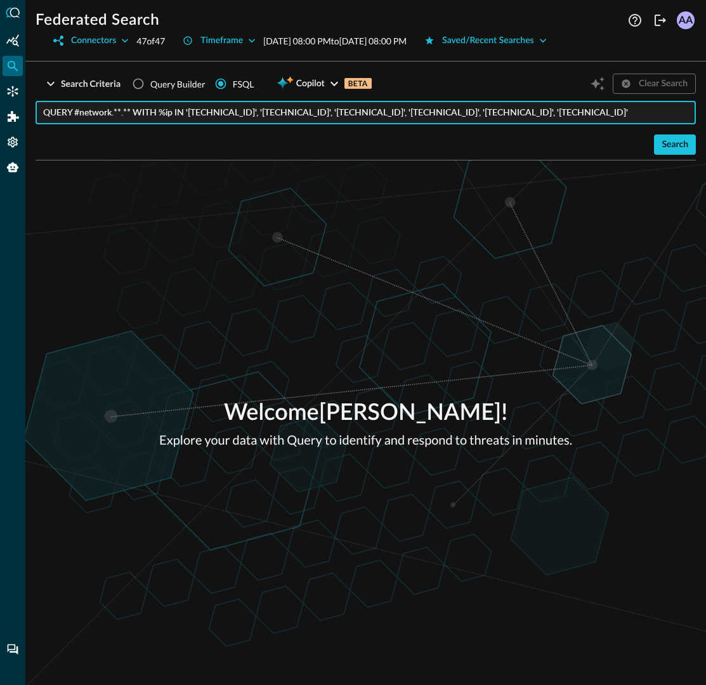
drag, startPoint x: 76, startPoint y: 114, endPoint x: 131, endPoint y: 113, distance: 54.6
click at [131, 113] on input "QUERY #network.**.** WITH %ip IN '1.0.0.0', '1.0.0.1', '1.0.0.2', '2.0.0.0', '2…" at bounding box center [369, 112] width 653 height 23
drag, startPoint x: 151, startPoint y: 114, endPoint x: 345, endPoint y: 113, distance: 193.5
click at [345, 113] on input "QUERY **.** WITH %ip IN '1.0.0.0', '1.0.0.1', '1.0.0.2', '2.0.0.0', '2.0.0.1', …" at bounding box center [369, 112] width 653 height 23
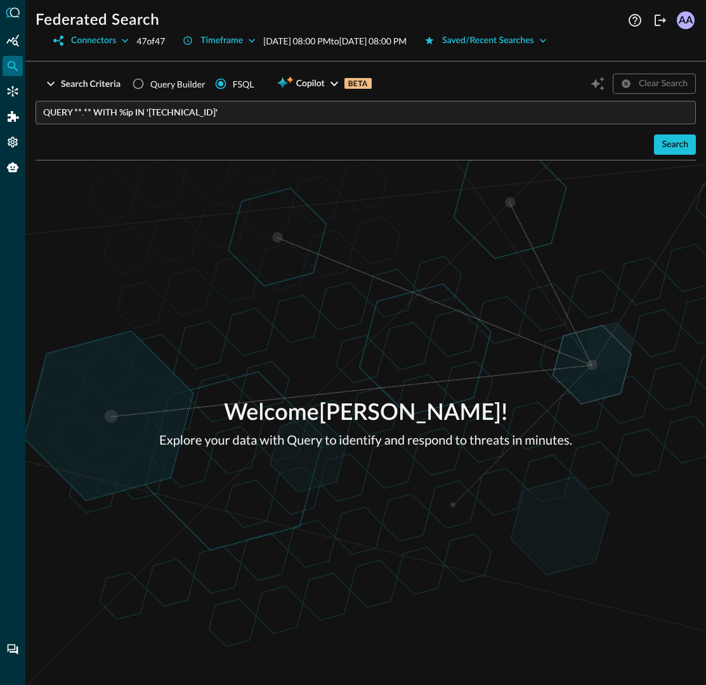
drag, startPoint x: 671, startPoint y: 147, endPoint x: 636, endPoint y: 195, distance: 59.2
click at [636, 195] on div "Search Criteria Query Builder FSQL Copilot BETA Clear Search QUERY **.** WITH %…" at bounding box center [366, 379] width 660 height 614
click at [258, 46] on icon "button" at bounding box center [252, 40] width 13 height 13
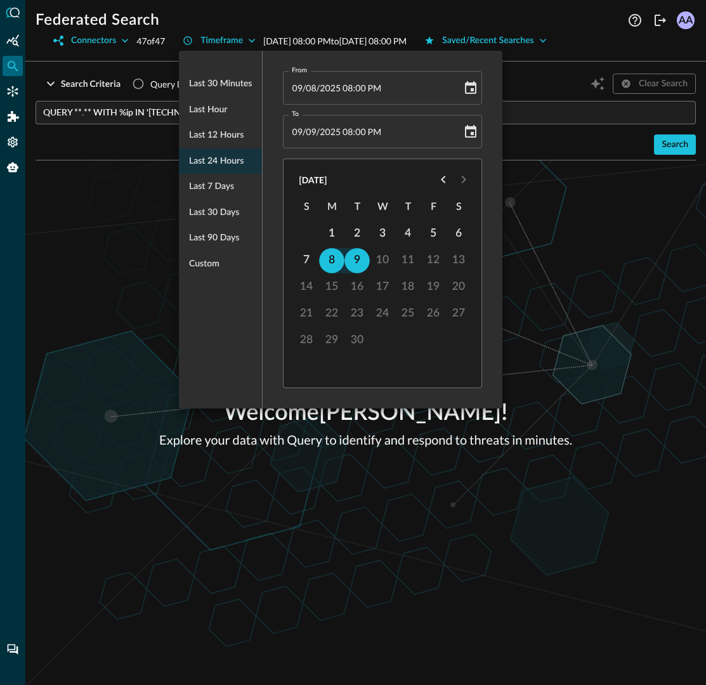
click at [223, 163] on ul "Last 30 minutes Last hour Last 12 hours Last 24 hours Last 7 days Last 30 days …" at bounding box center [220, 174] width 83 height 216
click at [612, 154] on div at bounding box center [353, 342] width 706 height 685
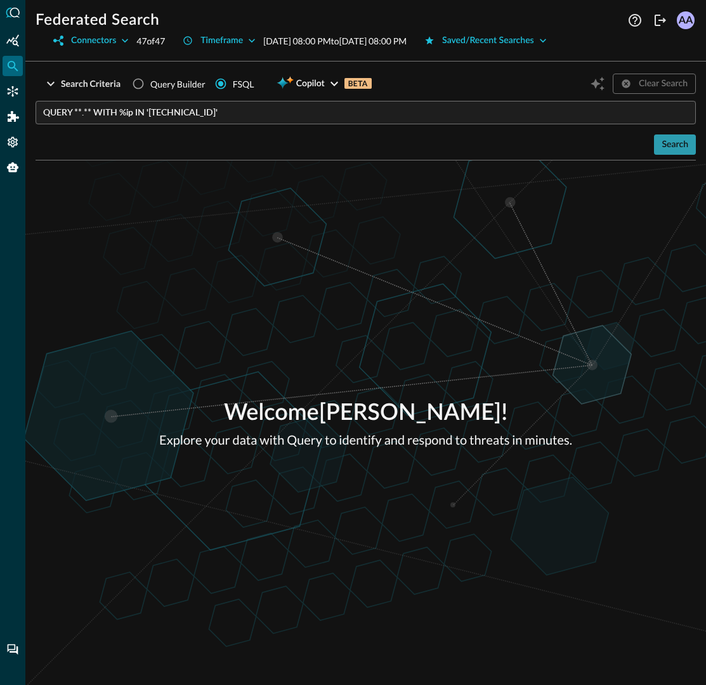
click at [674, 143] on div "Search" at bounding box center [675, 145] width 27 height 16
click at [673, 146] on div "Search" at bounding box center [675, 145] width 27 height 16
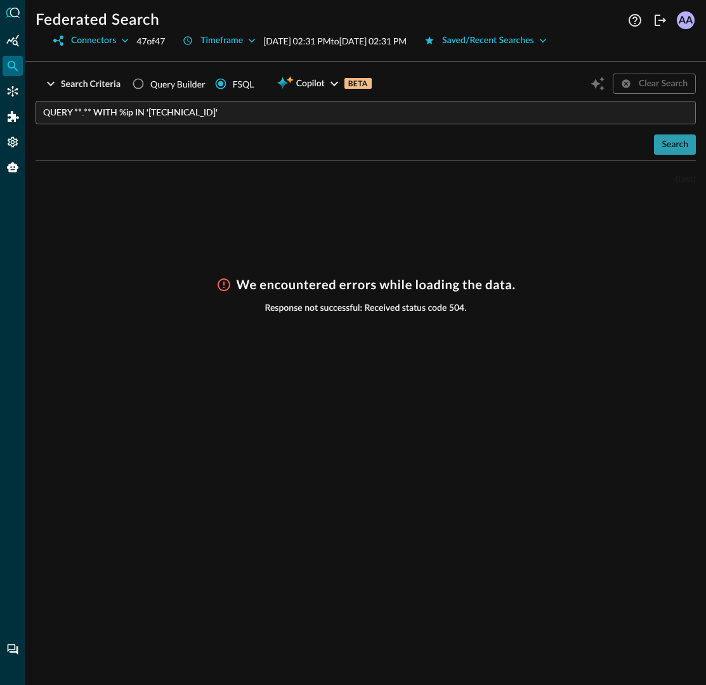
click at [670, 140] on div "Search" at bounding box center [675, 145] width 27 height 16
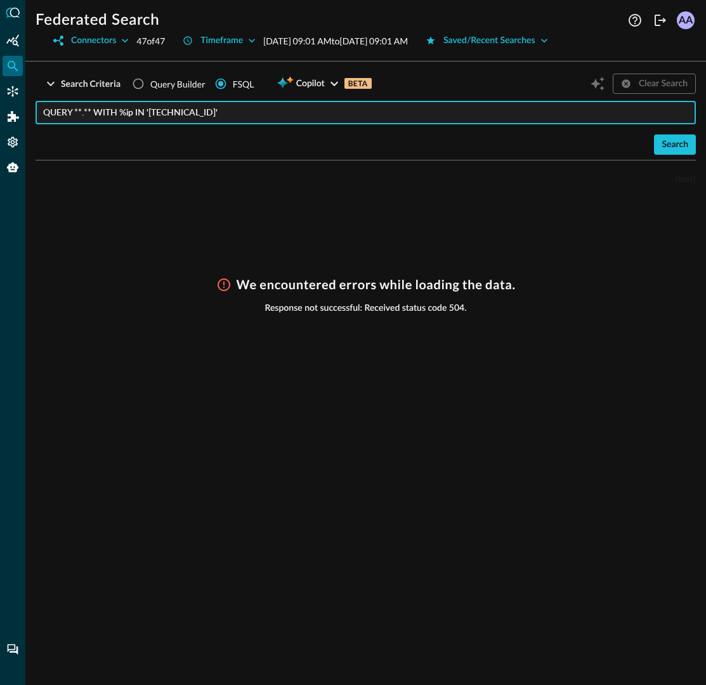
click at [82, 113] on input "QUERY **.** WITH %ip IN '10.0.0.8'" at bounding box center [369, 112] width 653 height 23
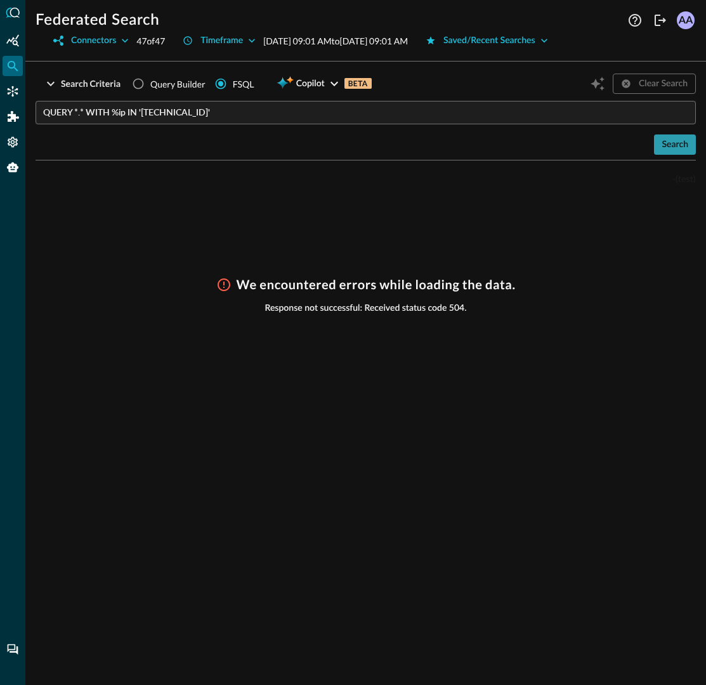
click at [684, 144] on div "Search" at bounding box center [675, 145] width 27 height 16
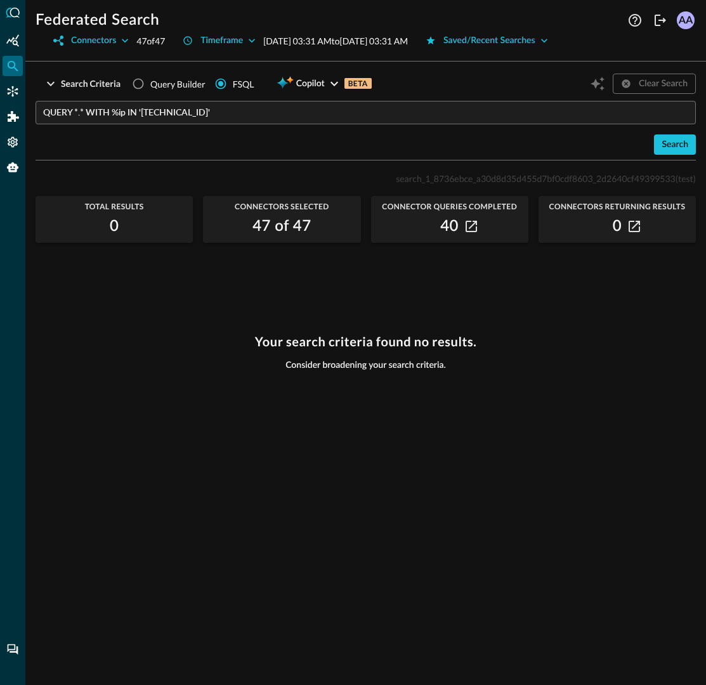
click at [86, 113] on input "QUERY *.* WITH %ip IN '10.0.0.8'" at bounding box center [369, 112] width 653 height 23
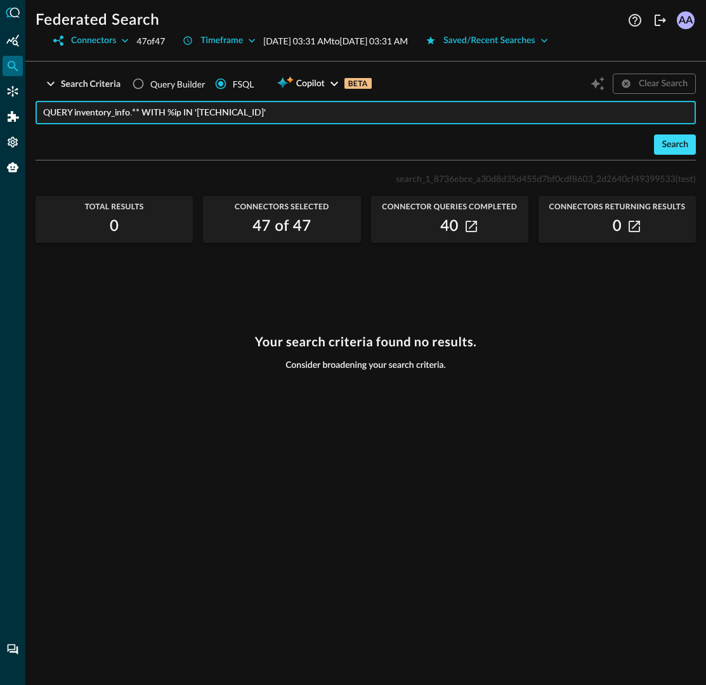
type input "QUERY inventory_info.** WITH %ip IN '10.0.0.8'"
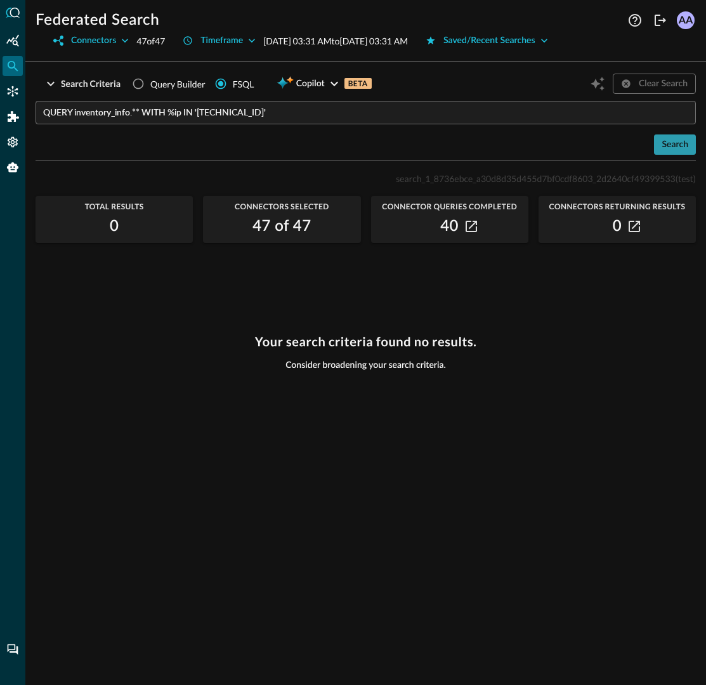
click at [673, 145] on div "Search" at bounding box center [675, 145] width 27 height 16
click at [243, 40] on div "Timeframe" at bounding box center [221, 41] width 43 height 16
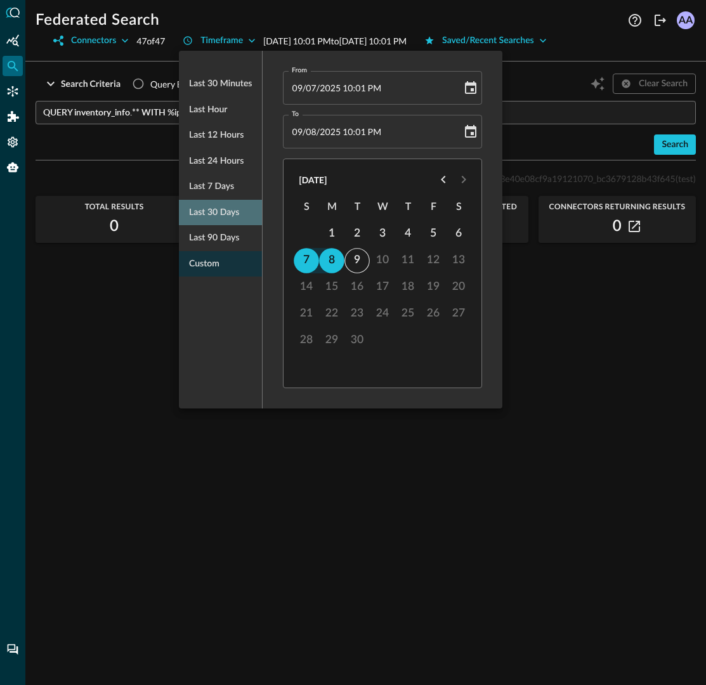
click at [223, 211] on span "Last 30 days" at bounding box center [214, 213] width 50 height 16
type input "08/10/2025 08:10 PM"
type input "09/09/2025 08:10 PM"
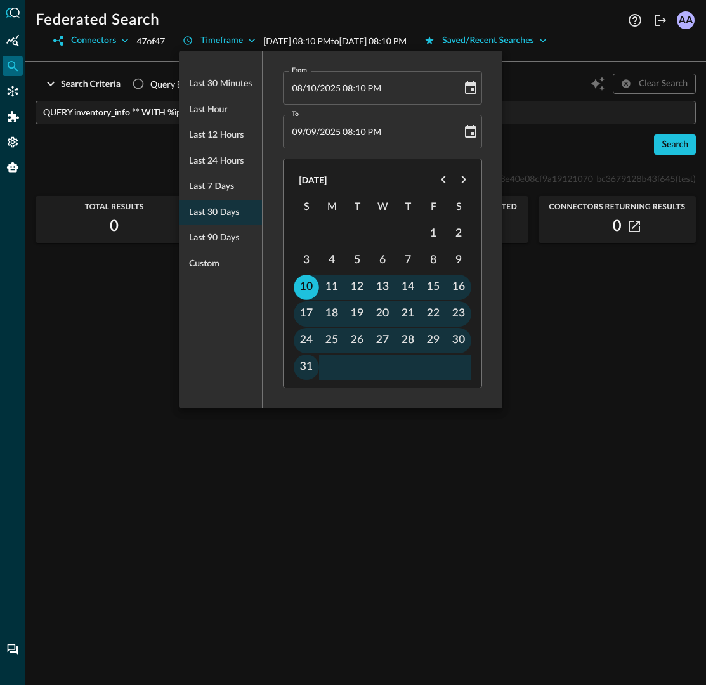
click at [583, 252] on div at bounding box center [353, 342] width 706 height 685
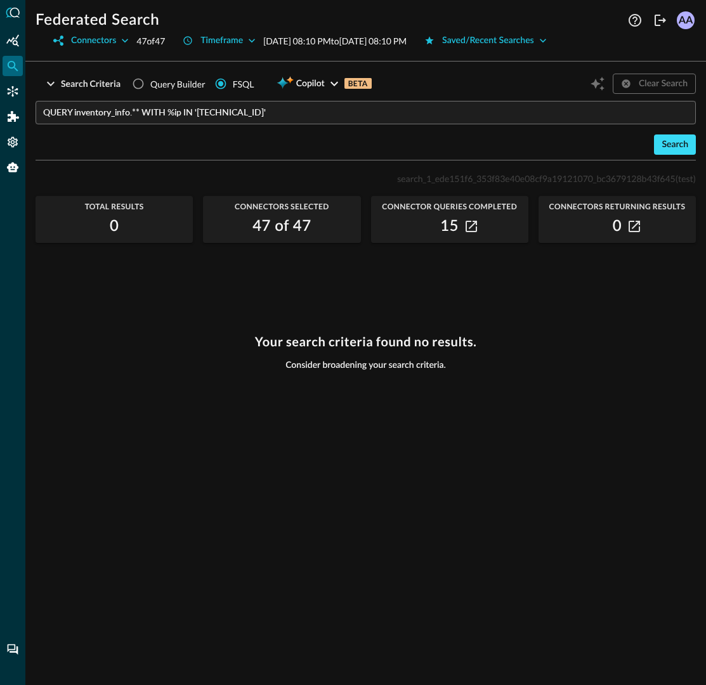
click at [683, 147] on div "Search" at bounding box center [675, 145] width 27 height 16
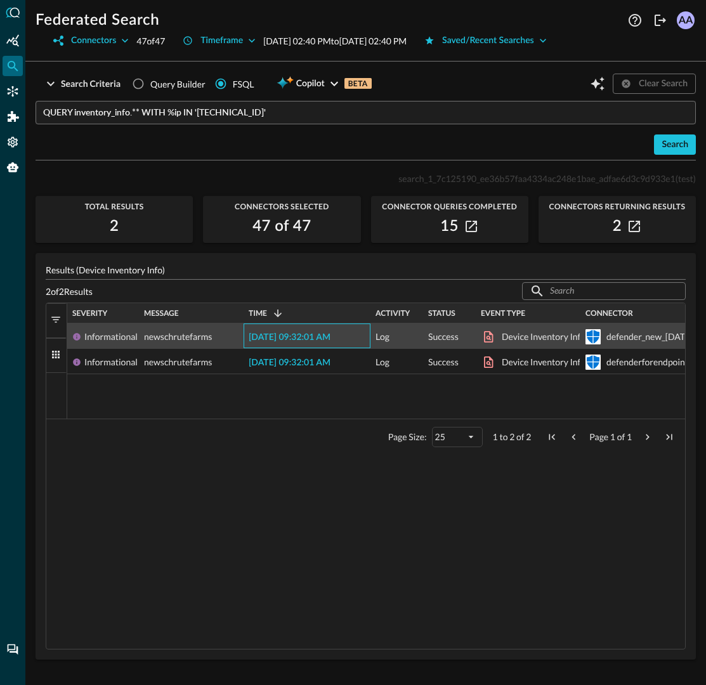
click at [313, 337] on span "2025-09-09 09:32:01 AM" at bounding box center [290, 337] width 82 height 9
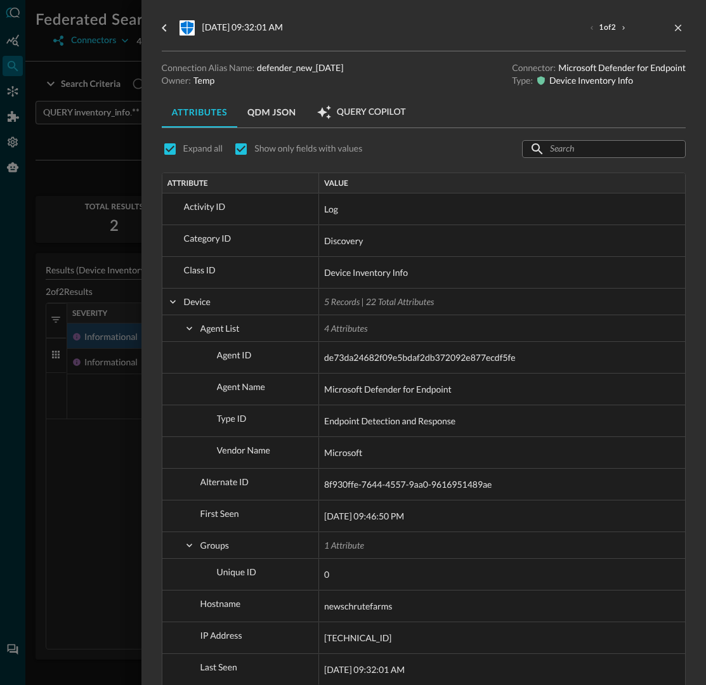
click at [108, 442] on div at bounding box center [353, 342] width 706 height 685
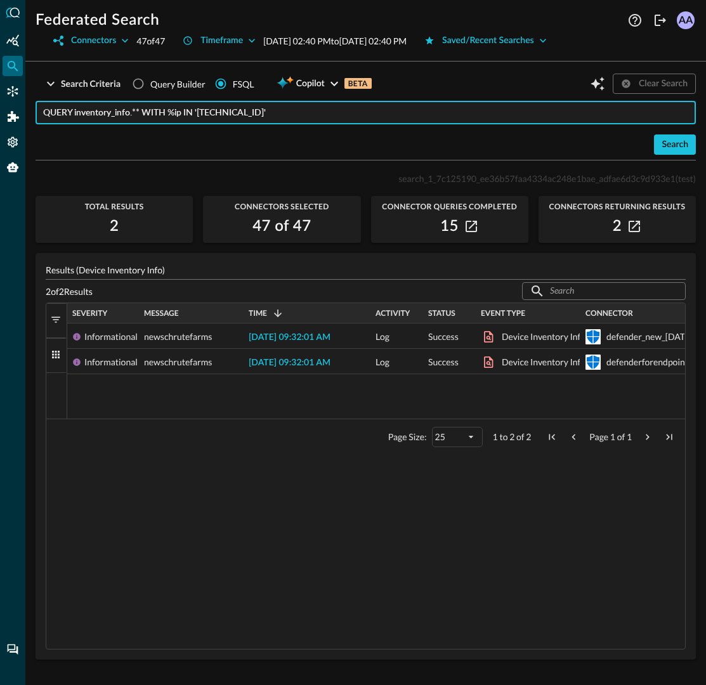
click at [271, 114] on input "QUERY inventory_info.** WITH %ip IN '10.0.0.8'" at bounding box center [369, 112] width 653 height 23
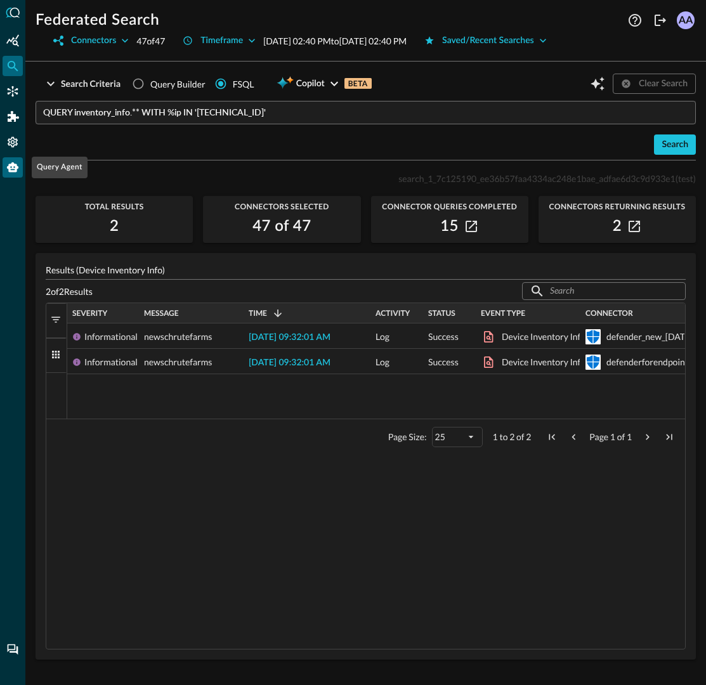
click at [17, 171] on icon "Query Agent" at bounding box center [12, 167] width 13 height 13
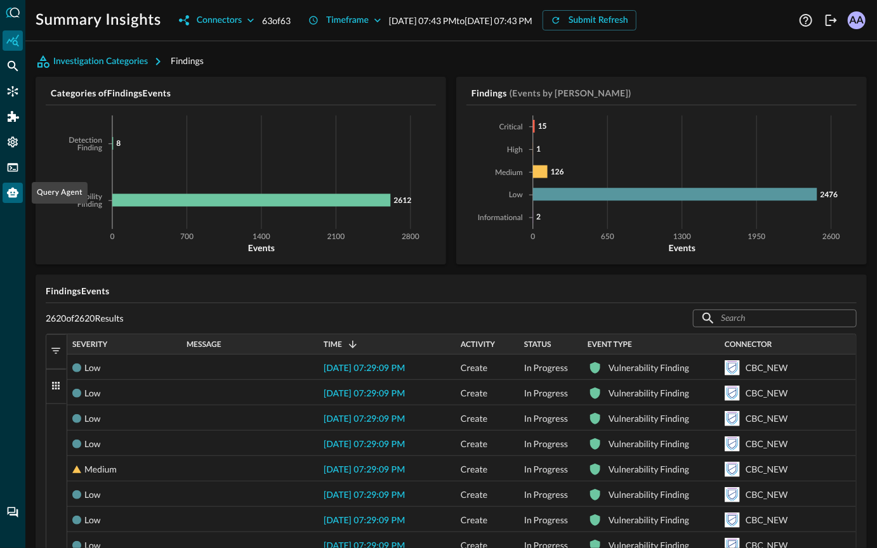
click at [11, 197] on icon "Query Agent" at bounding box center [12, 193] width 11 height 10
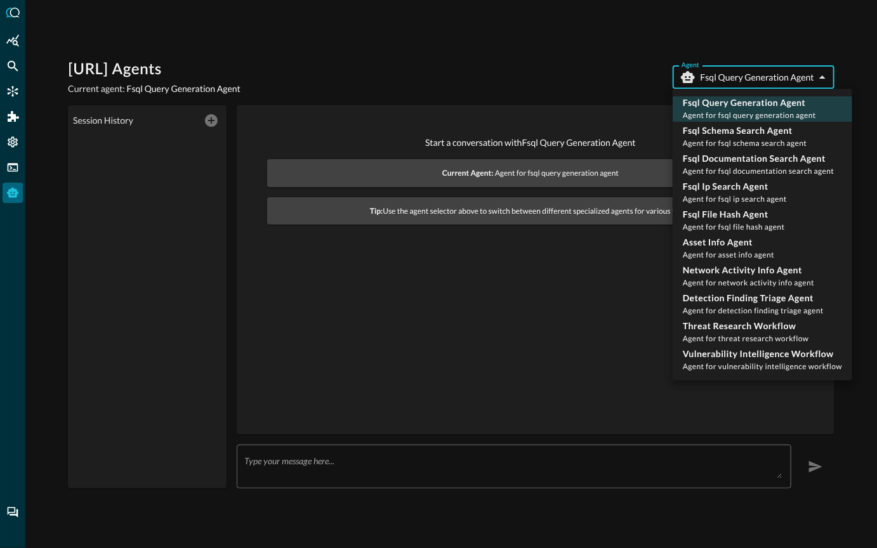
click at [766, 86] on body "[URL] Agents Current agent: Fsql Query Generation Agent Agent Fsql Query Genera…" at bounding box center [438, 274] width 877 height 548
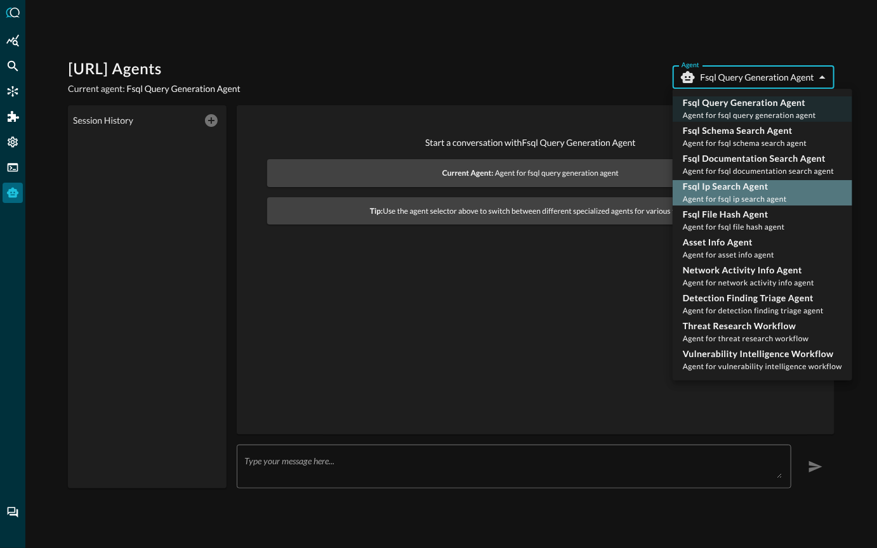
click at [737, 194] on div "Fsql Ip Search Agent Agent for fsql ip search agent" at bounding box center [735, 192] width 104 height 25
type input "fsql_ip_search_agent"
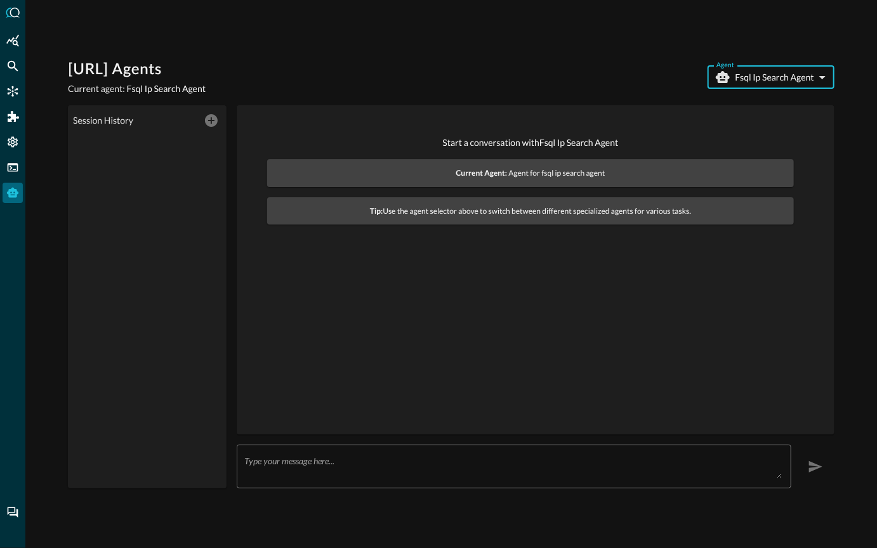
click at [523, 302] on div "Start a conversation with Fsql Ip Search Agent Current Agent: Agent for fsql ip…" at bounding box center [535, 270] width 577 height 310
click at [343, 456] on textarea at bounding box center [513, 467] width 538 height 23
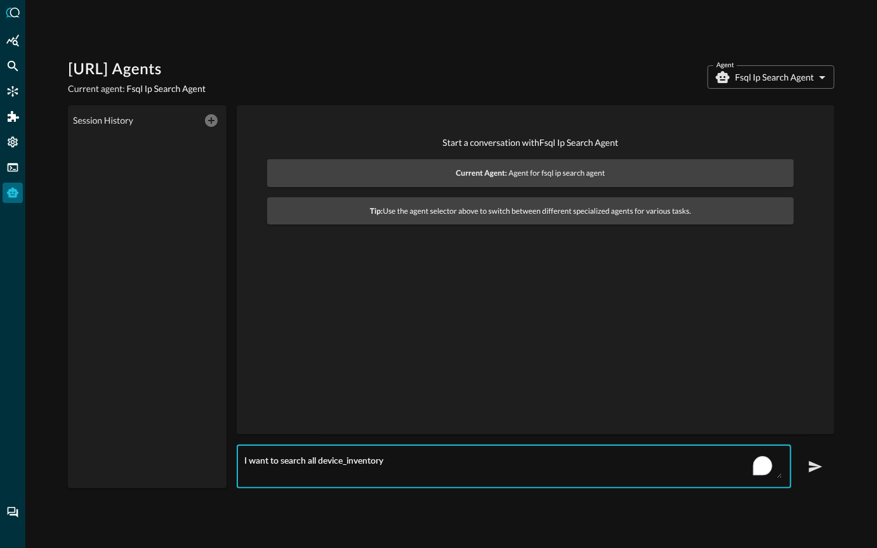
click at [348, 461] on textarea "I want to search all device_inventory" at bounding box center [513, 467] width 538 height 23
click at [371, 459] on textarea "I want to search all inventory" at bounding box center [513, 467] width 538 height 23
type textarea "I want to search all inventory_info having ip_address as [TECHNICAL_ID]"
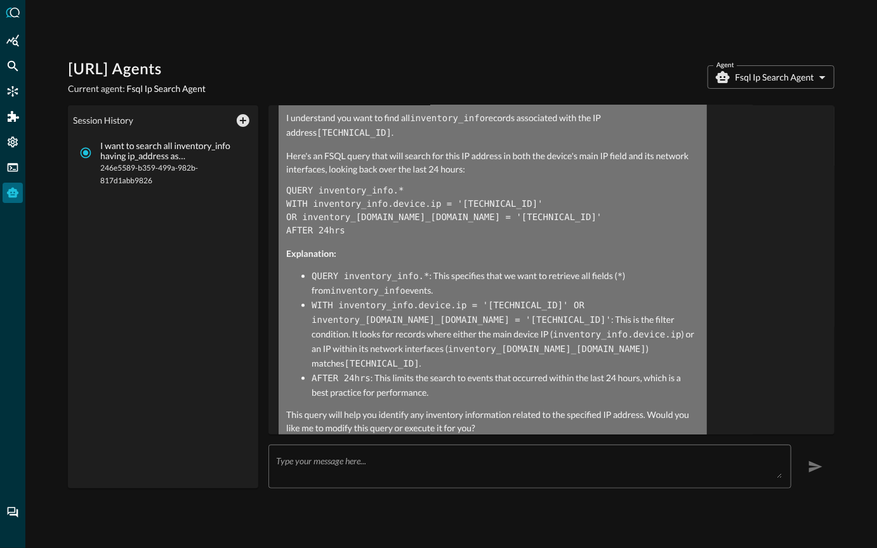
scroll to position [106, 0]
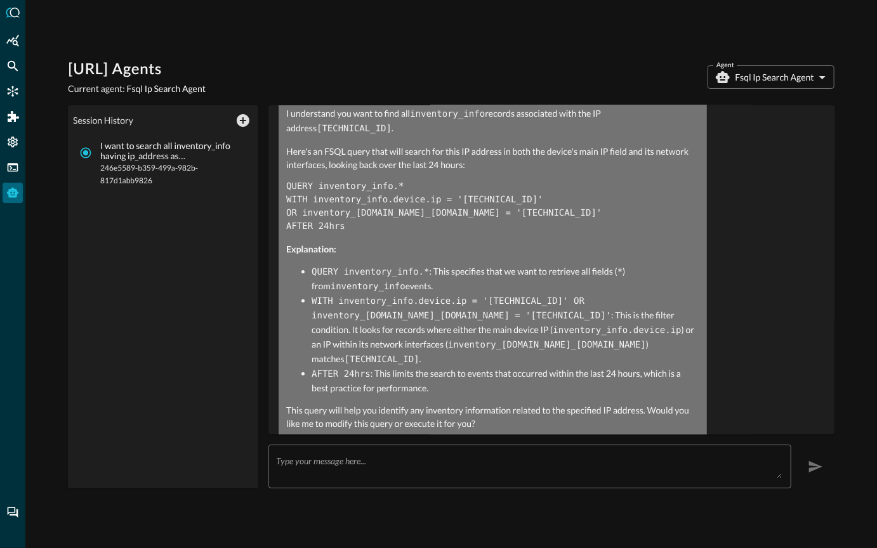
click at [300, 454] on div "x ​" at bounding box center [529, 467] width 523 height 44
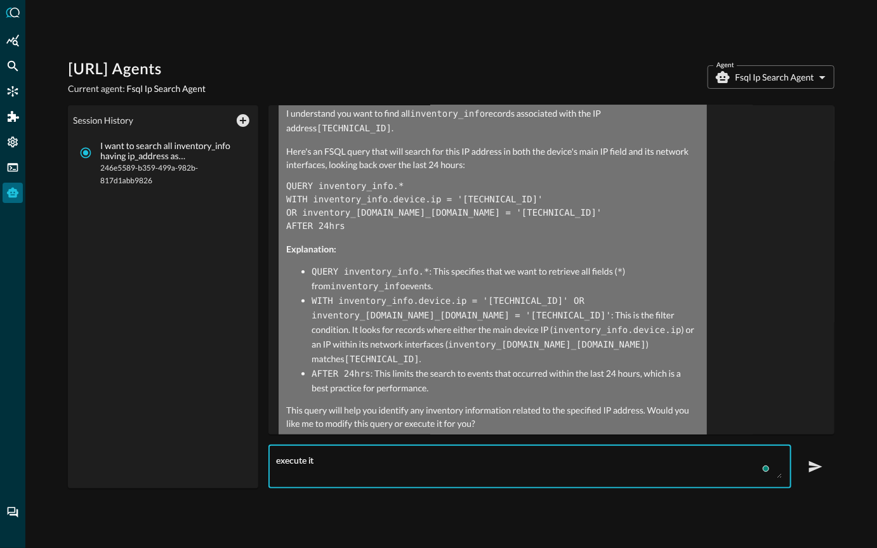
type textarea "execute it"
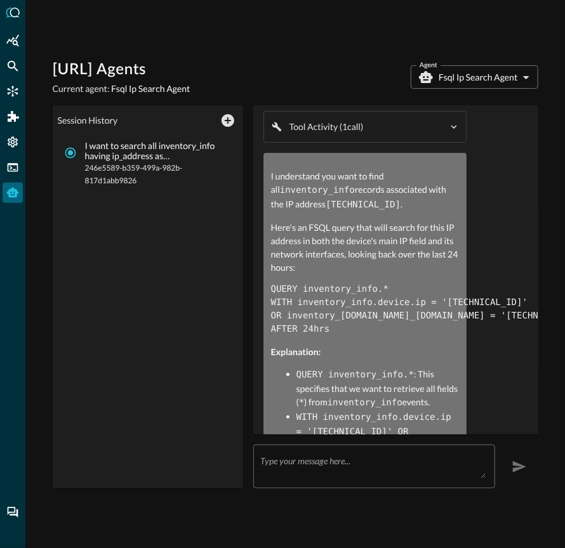
scroll to position [0, 0]
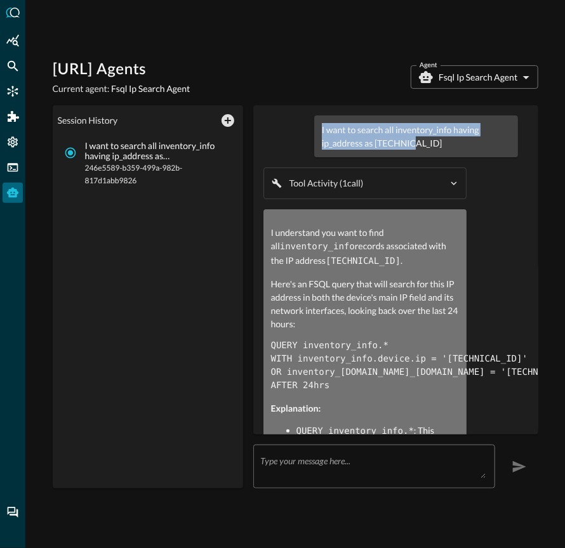
drag, startPoint x: 419, startPoint y: 147, endPoint x: 319, endPoint y: 129, distance: 101.2
click at [319, 129] on div "I want to search all inventory_info having ip_address as [TECHNICAL_ID]" at bounding box center [416, 136] width 204 height 42
copy p "I want to search all inventory_info having ip_address as [TECHNICAL_ID]"
